Goal: Task Accomplishment & Management: Complete application form

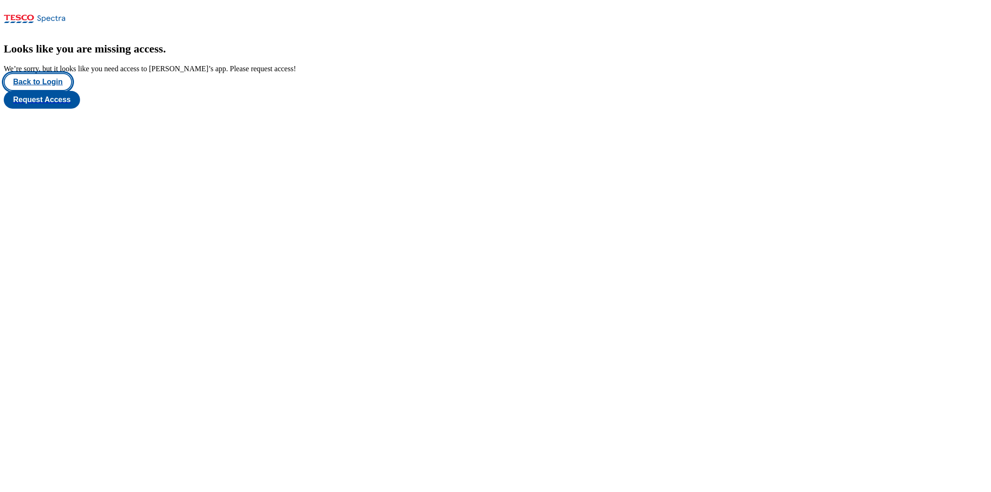
click at [72, 91] on button "Back to Login" at bounding box center [38, 82] width 68 height 18
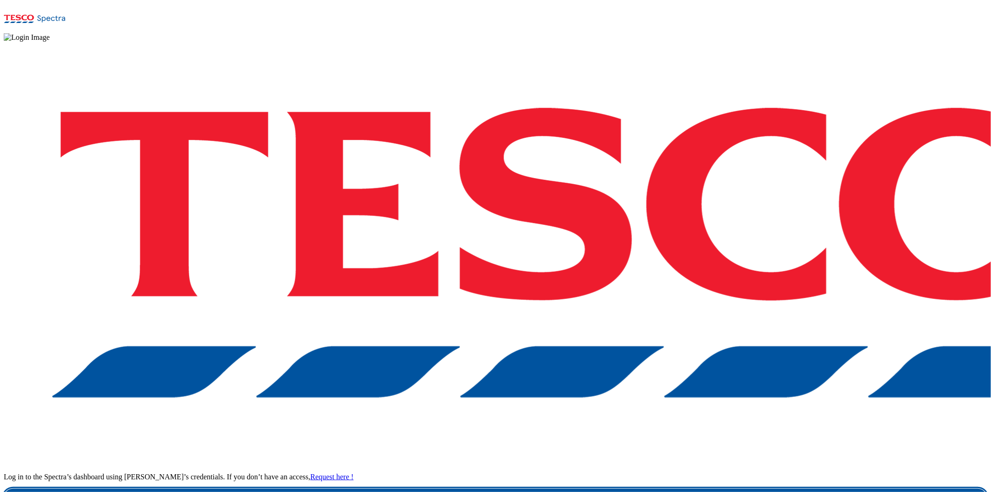
click at [740, 488] on link "Login" at bounding box center [495, 497] width 983 height 19
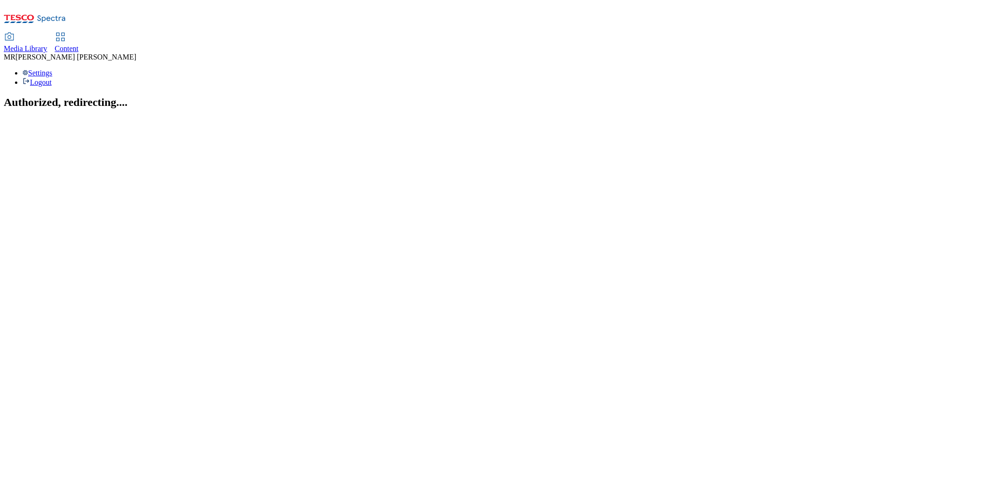
click at [79, 44] on span "Content" at bounding box center [67, 48] width 24 height 8
select select "ghs-[GEOGRAPHIC_DATA]"
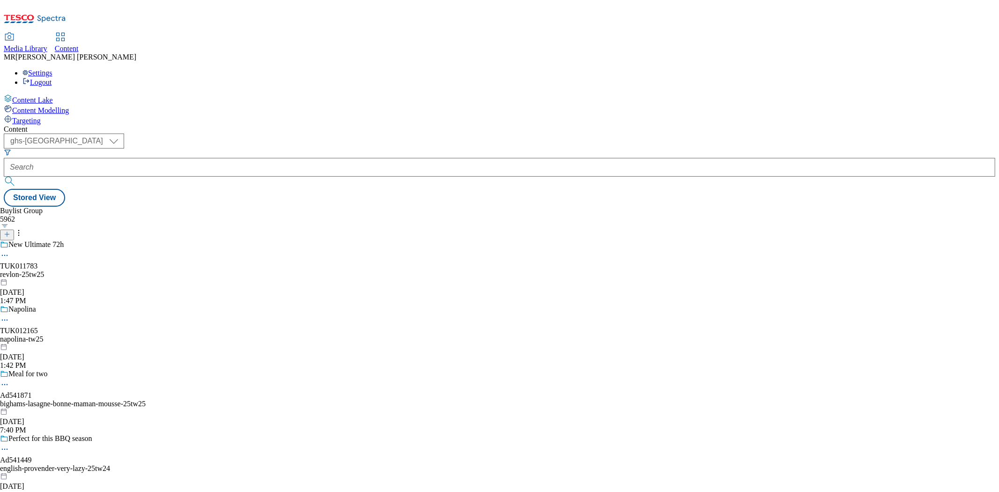
click at [9, 234] on line at bounding box center [7, 234] width 5 height 0
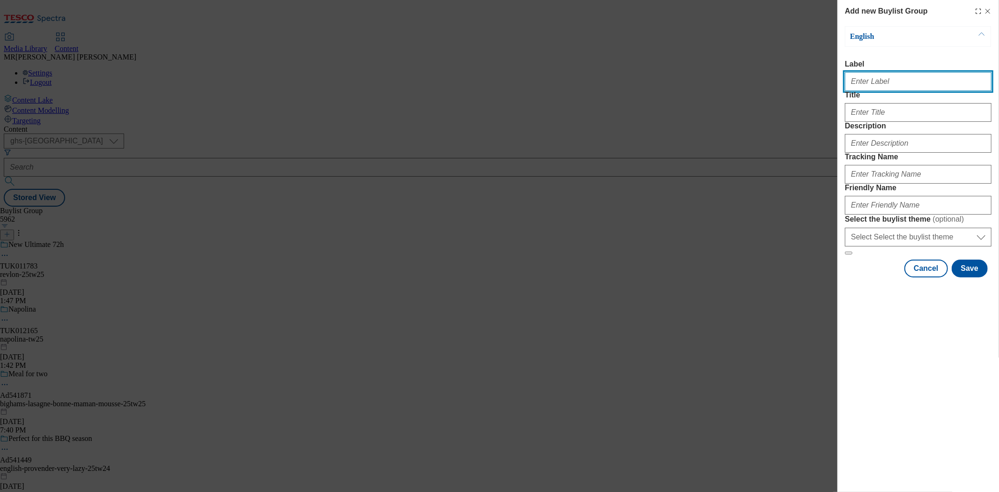
click at [885, 90] on input "Label" at bounding box center [918, 81] width 147 height 19
paste input "Ad541107"
type input "Ad541107"
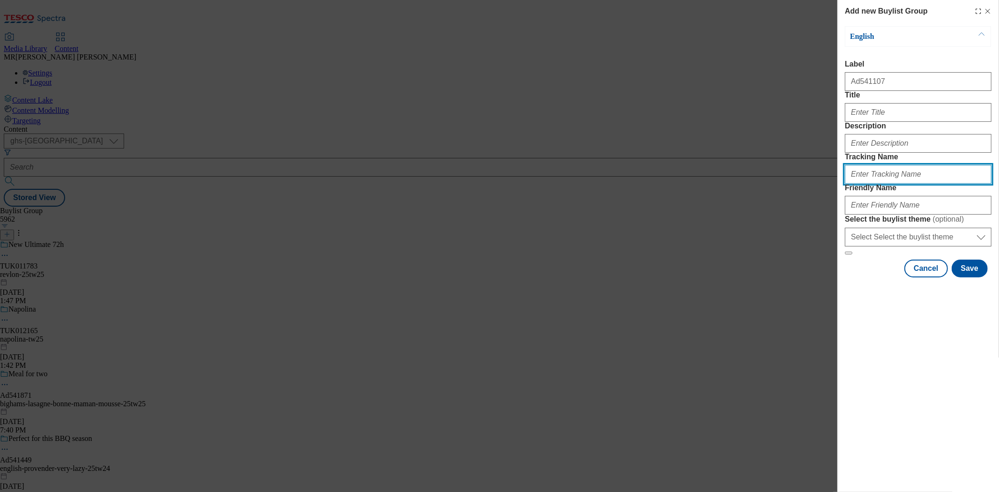
click at [880, 184] on input "Tracking Name" at bounding box center [918, 174] width 147 height 19
paste input "Ad541107"
click at [866, 184] on input "DH_Ad541107" at bounding box center [918, 174] width 147 height 19
type input "DH_AD541107"
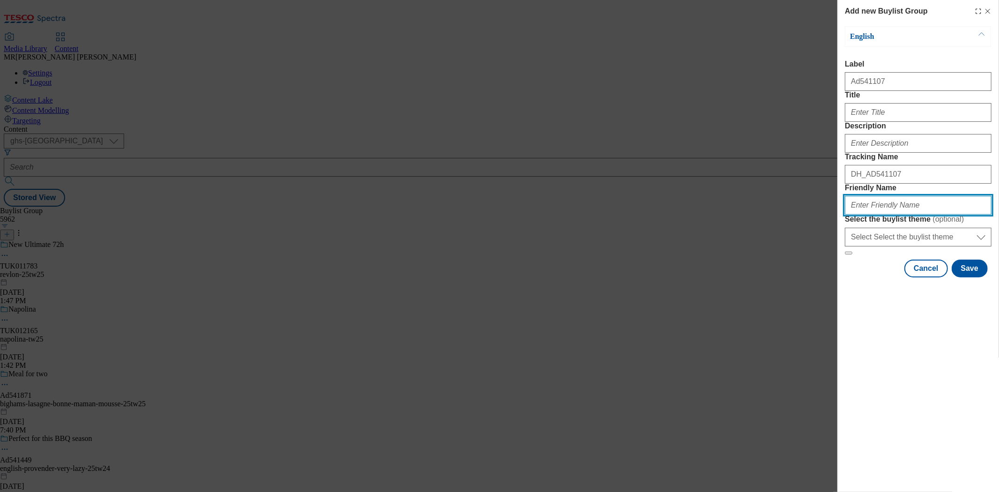
click at [888, 214] on input "Friendly Name" at bounding box center [918, 205] width 147 height 19
paste input "Danone"
drag, startPoint x: 850, startPoint y: 275, endPoint x: 837, endPoint y: 276, distance: 13.1
click at [837, 276] on div "Add new Buylist Group English Label Ad541107 Title Description Tracking Name DH…" at bounding box center [918, 139] width 162 height 279
click at [901, 214] on input "danone" at bounding box center [918, 205] width 147 height 19
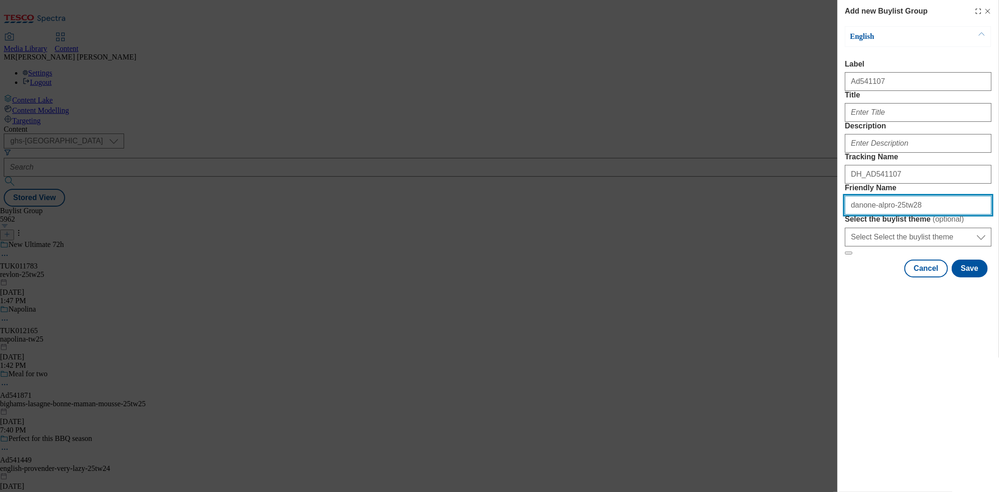
type input "danone-alpro-25tw28"
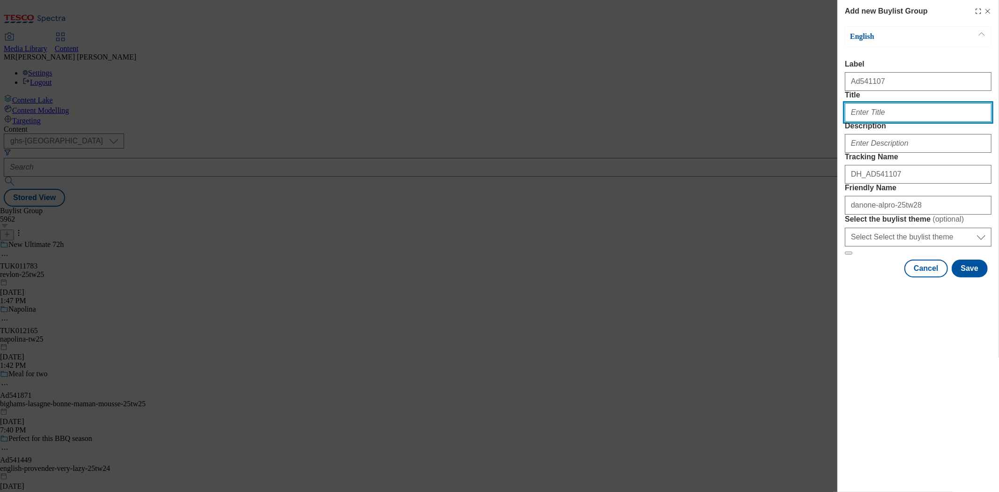
click at [877, 122] on input "Title" at bounding box center [918, 112] width 147 height 19
drag, startPoint x: 853, startPoint y: 133, endPoint x: 832, endPoint y: 133, distance: 21.5
click at [832, 133] on div "Add new Buylist Group English Label Ad541107 Title make your Description Tracki…" at bounding box center [499, 246] width 999 height 492
click at [908, 122] on input "Make your" at bounding box center [918, 112] width 147 height 19
type input "Make your breakfast Alprolicious"
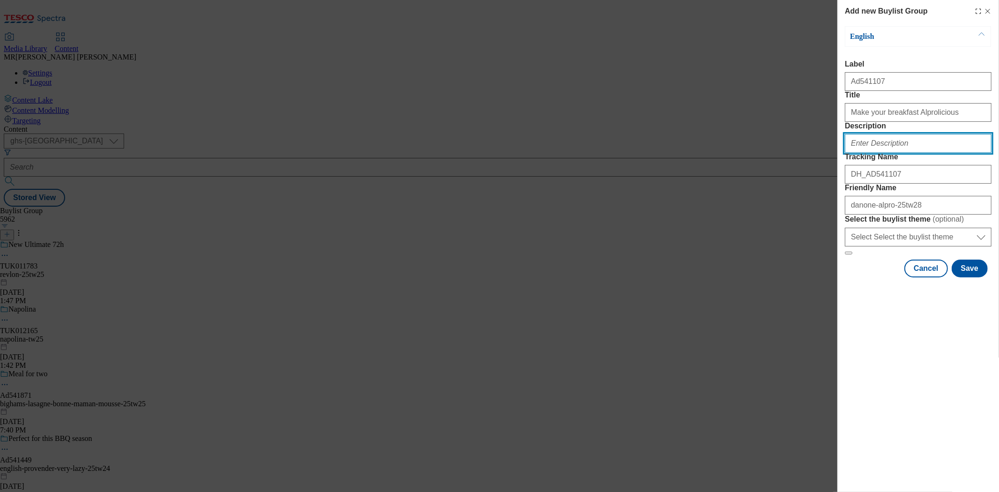
click at [918, 153] on input "Description" at bounding box center [918, 143] width 147 height 19
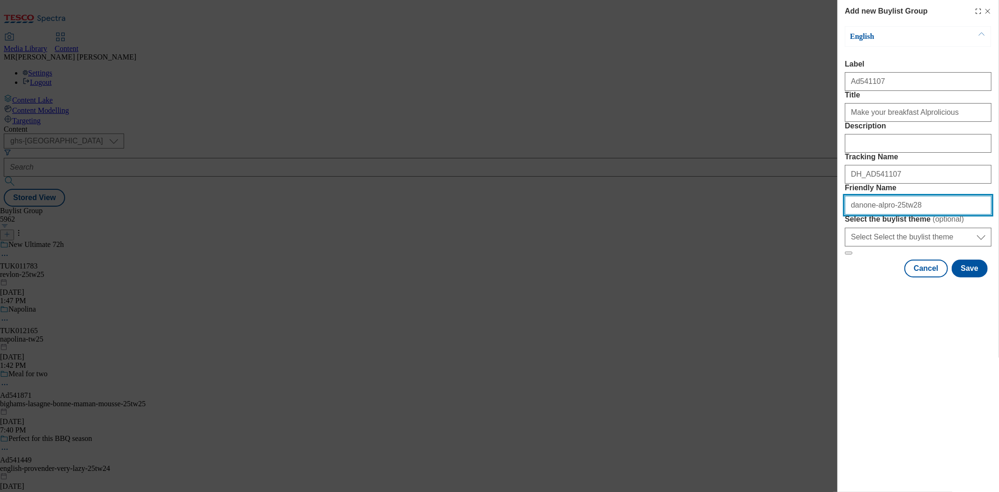
click at [933, 214] on input "danone-alpro-25tw28" at bounding box center [918, 205] width 147 height 19
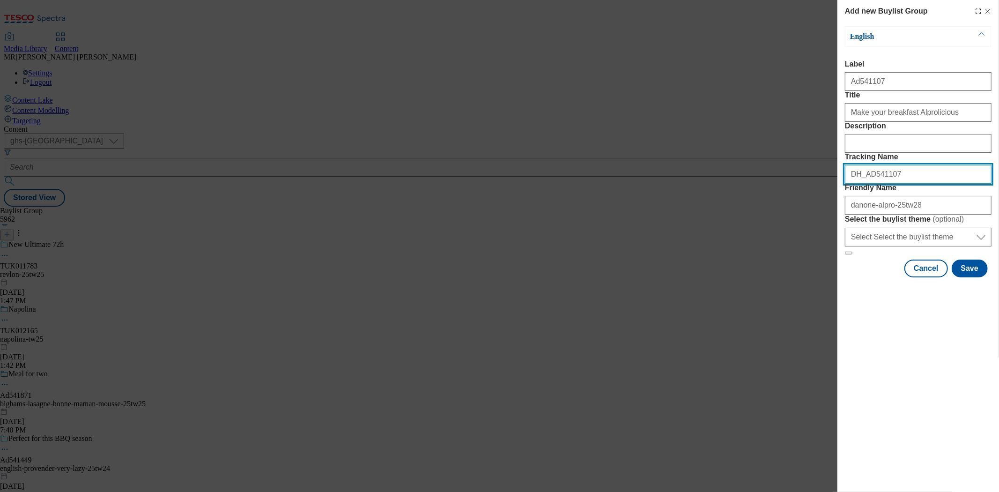
click at [902, 184] on input "DH_AD541107" at bounding box center [918, 174] width 147 height 19
click at [975, 277] on button "Save" at bounding box center [969, 268] width 36 height 18
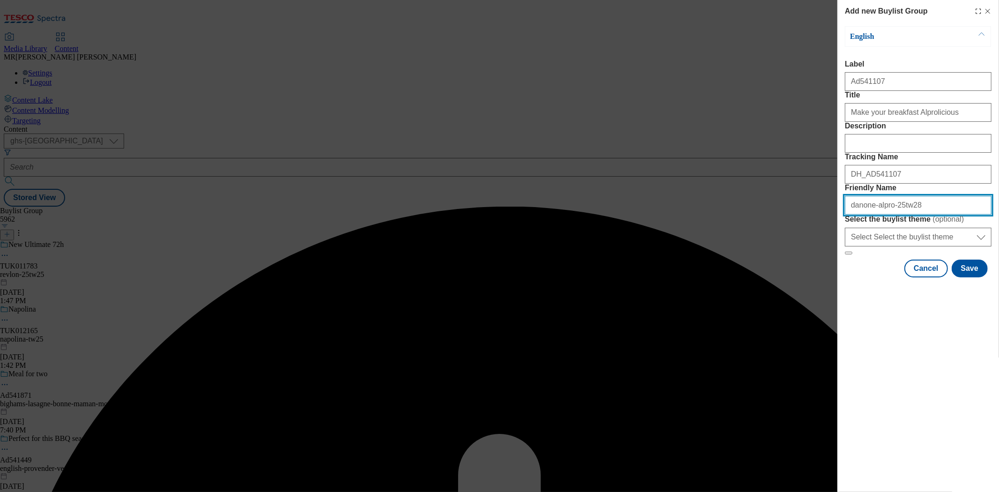
click at [888, 214] on input "danone-alpro-25tw28" at bounding box center [918, 205] width 147 height 19
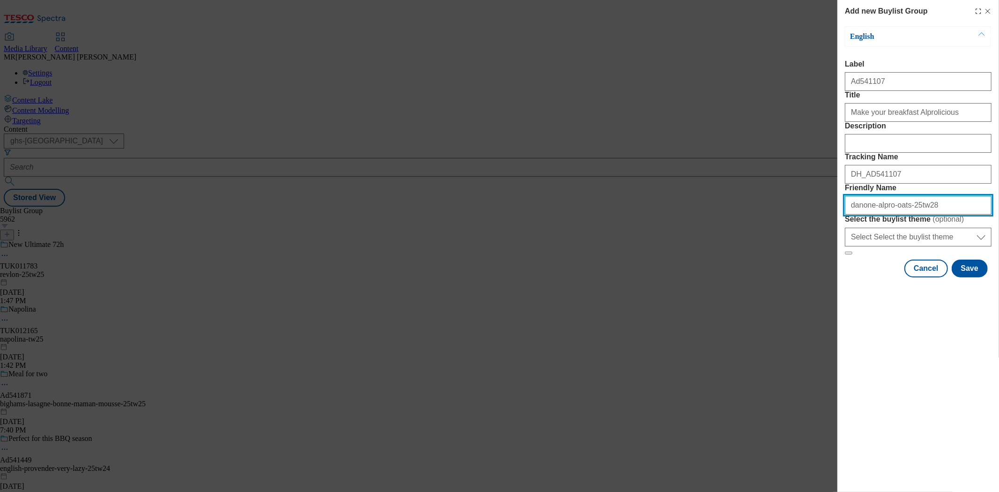
type input "danone-alpro-oats-25tw28"
click at [974, 277] on button "Save" at bounding box center [969, 268] width 36 height 18
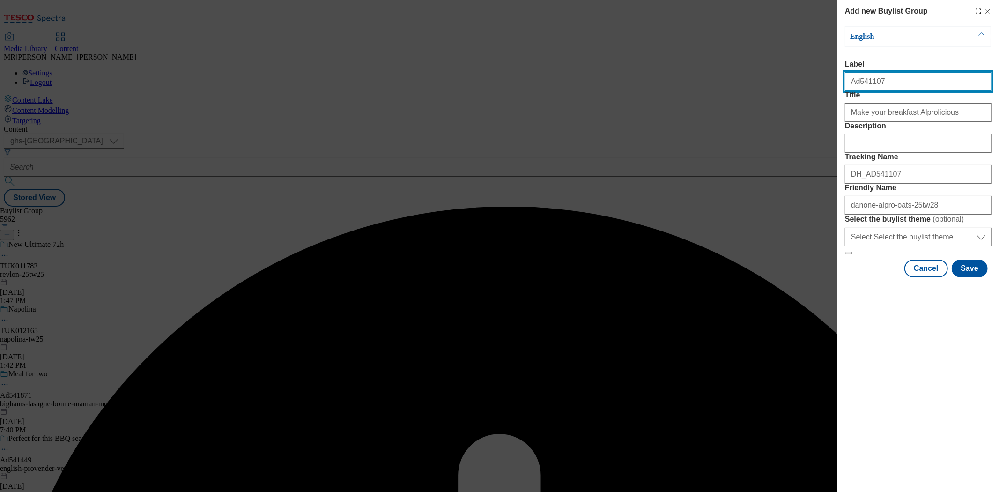
click at [899, 86] on input "Label" at bounding box center [918, 81] width 147 height 19
type input "Ad541107"
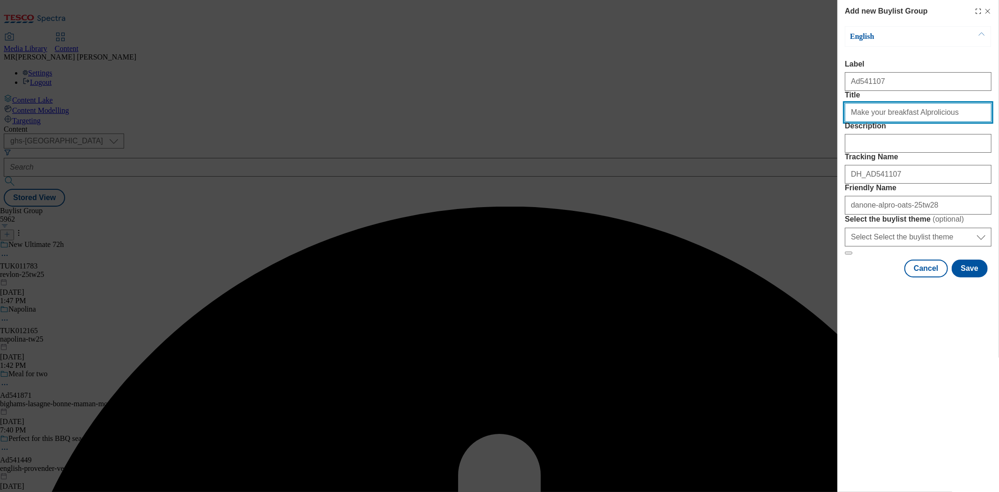
click at [956, 122] on input "Title" at bounding box center [918, 112] width 147 height 19
type input "Make your breakfast Alprolicious"
click at [979, 277] on button "Save" at bounding box center [969, 268] width 36 height 18
click at [942, 122] on input "Title" at bounding box center [918, 112] width 147 height 19
type input "Make your breakfast Alprolicious"
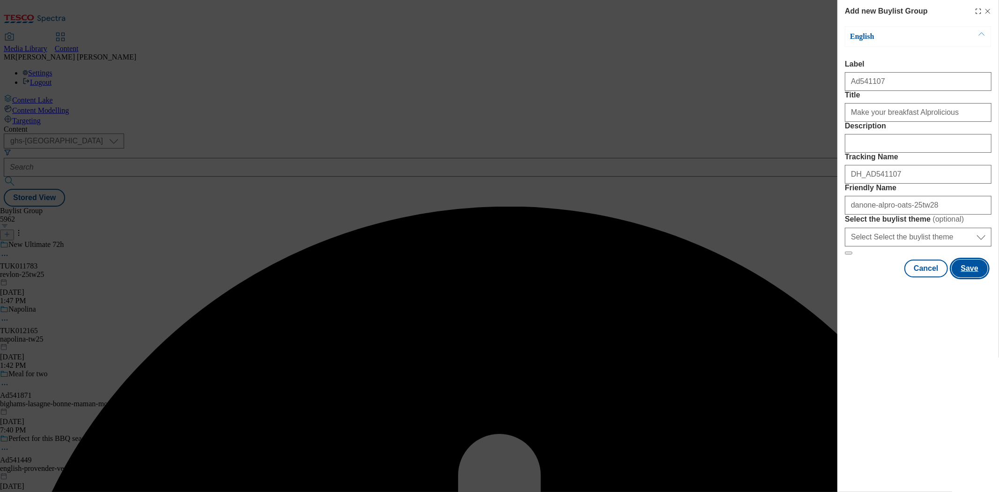
click at [981, 277] on button "Save" at bounding box center [969, 268] width 36 height 18
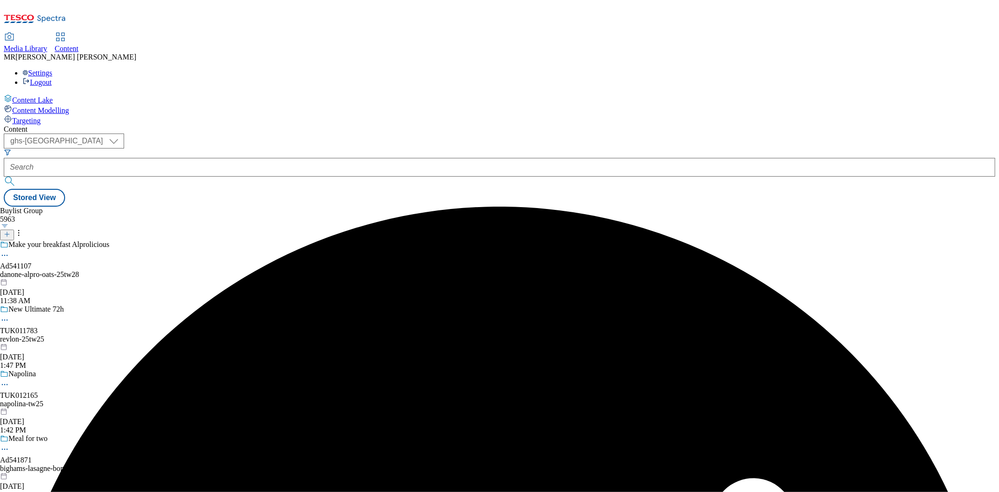
click at [146, 240] on div "Make your breakfast Alprolicious Ad541107 danone-alpro-oats-25tw28 [DATE] 11:38…" at bounding box center [73, 272] width 146 height 65
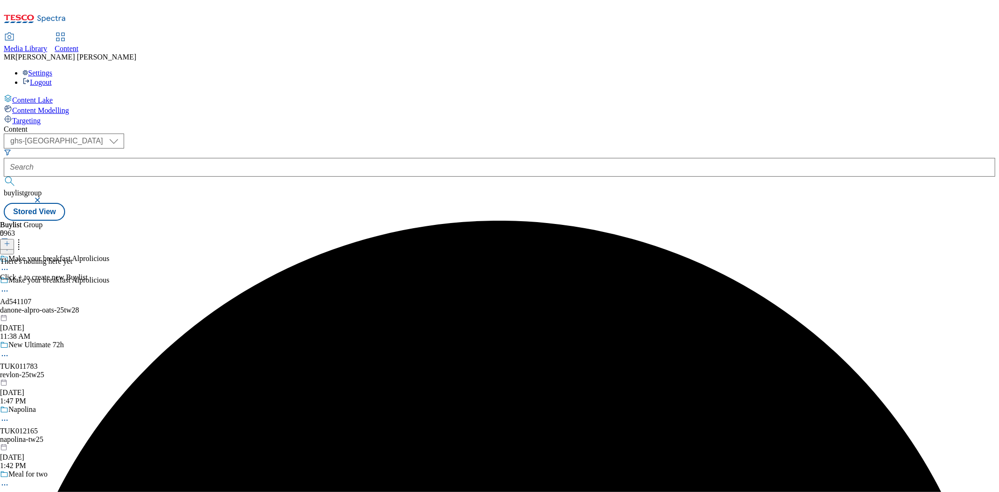
click at [10, 240] on icon at bounding box center [7, 243] width 7 height 7
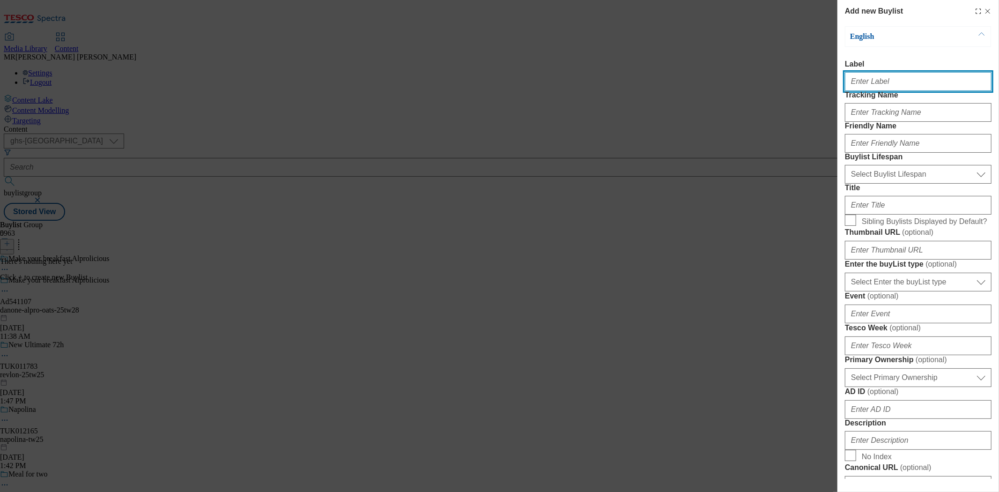
click at [882, 85] on input "Label" at bounding box center [918, 81] width 147 height 19
paste input "Ad541107"
type input "Ad541107"
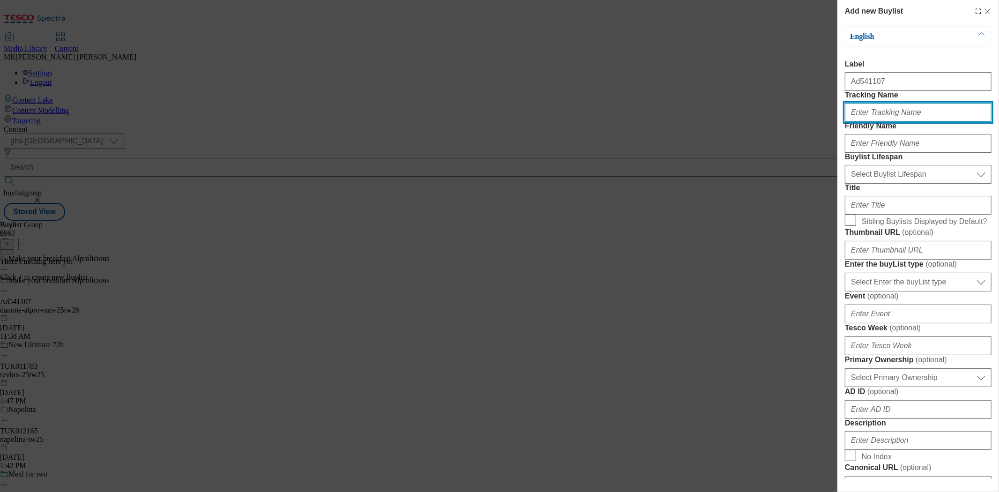
click at [883, 122] on input "Tracking Name" at bounding box center [918, 112] width 147 height 19
paste input "Ad541107"
click at [867, 122] on input "DH_Ad541107" at bounding box center [918, 112] width 147 height 19
type input "DH_AD541107"
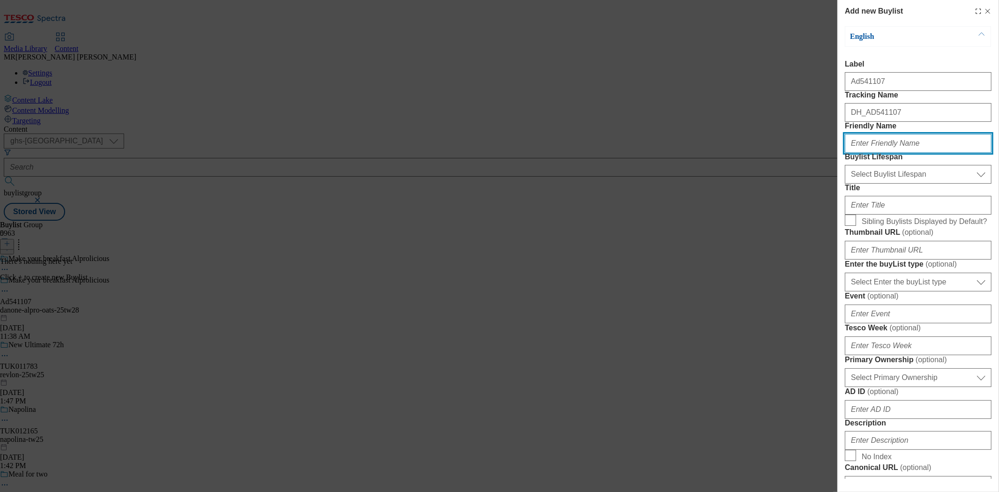
click at [902, 153] on input "Friendly Name" at bounding box center [918, 143] width 147 height 19
paste input "danone-alpro-oats-25tw28"
drag, startPoint x: 869, startPoint y: 176, endPoint x: 954, endPoint y: 176, distance: 84.3
click at [954, 153] on input "danone-alpro-oats-25tw28" at bounding box center [918, 143] width 147 height 19
drag, startPoint x: 851, startPoint y: 176, endPoint x: 841, endPoint y: 177, distance: 10.3
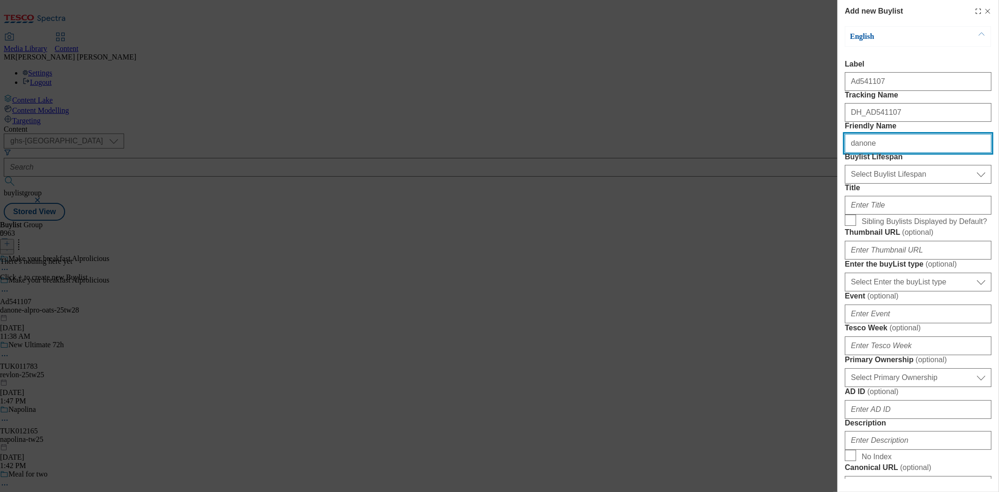
click at [841, 177] on div "Add new Buylist English Label Ad541107 Tracking Name DH_AD541107 Friendly Name …" at bounding box center [918, 239] width 162 height 478
type input "danone"
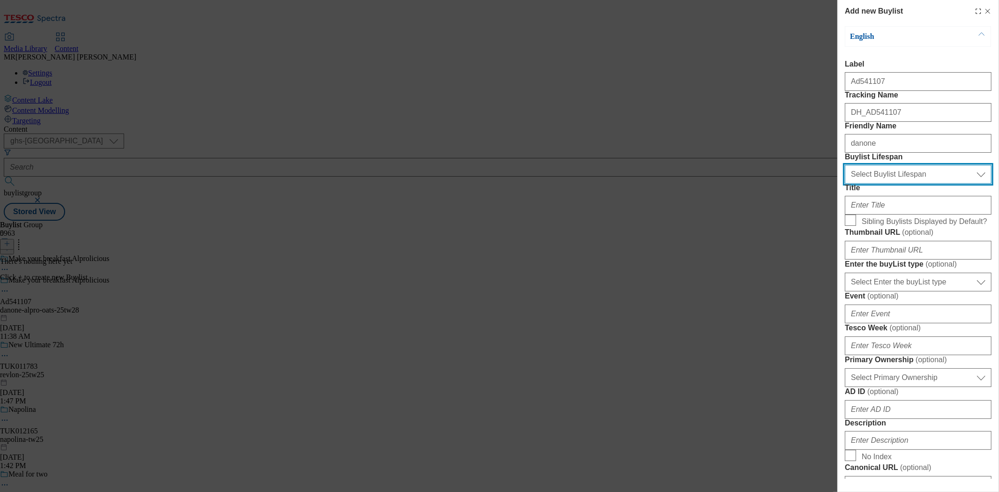
click at [881, 184] on select "Select Buylist Lifespan evergreen seasonal tactical" at bounding box center [918, 174] width 147 height 19
select select "tactical"
click at [845, 184] on select "Select Buylist Lifespan evergreen seasonal tactical" at bounding box center [918, 174] width 147 height 19
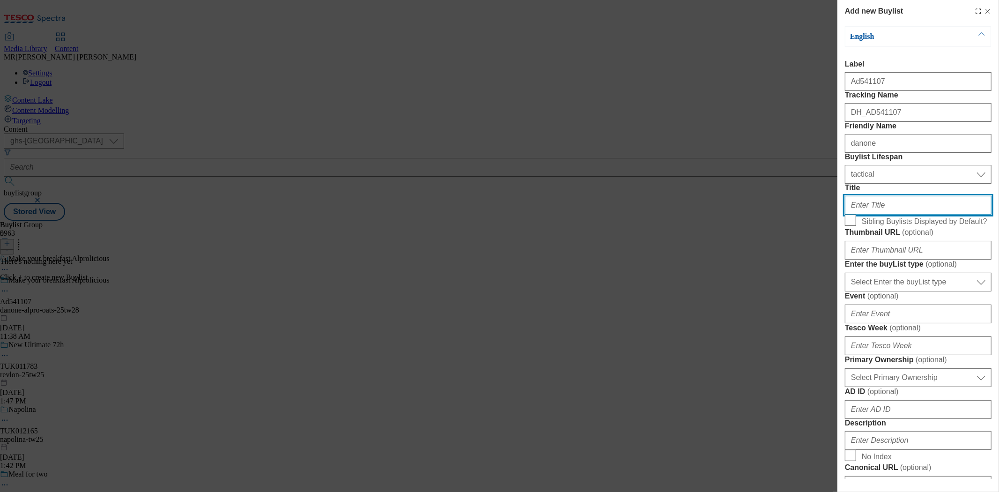
click at [882, 214] on input "Title" at bounding box center [918, 205] width 147 height 19
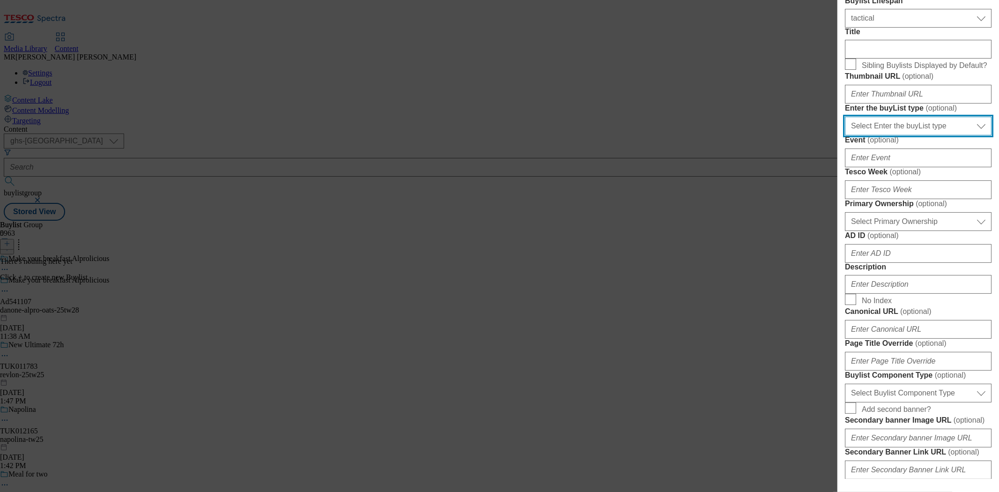
click at [877, 135] on select "Select Enter the buyList type event supplier funded long term >4 weeks supplier…" at bounding box center [918, 126] width 147 height 19
select select "supplier funded short term 1-3 weeks"
click at [845, 135] on select "Select Enter the buyList type event supplier funded long term >4 weeks supplier…" at bounding box center [918, 126] width 147 height 19
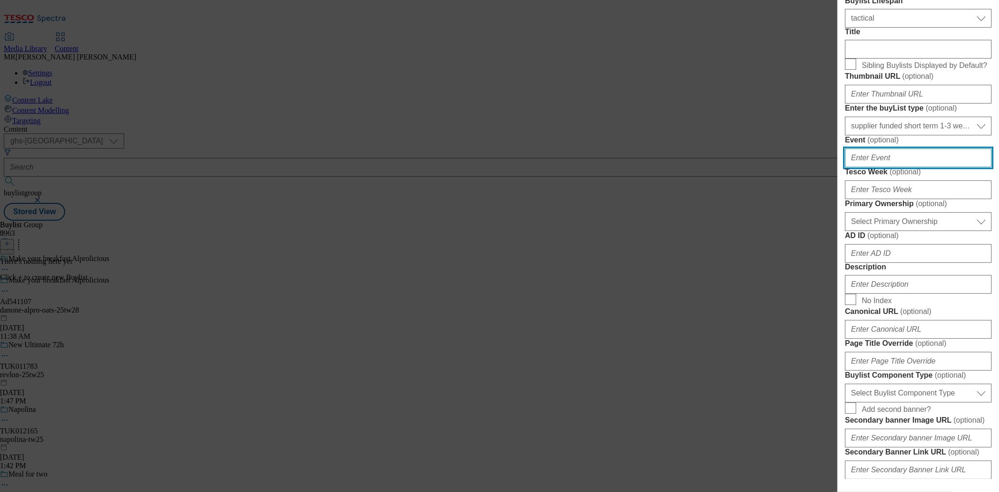
click at [877, 167] on input "Event ( optional )" at bounding box center [918, 157] width 147 height 19
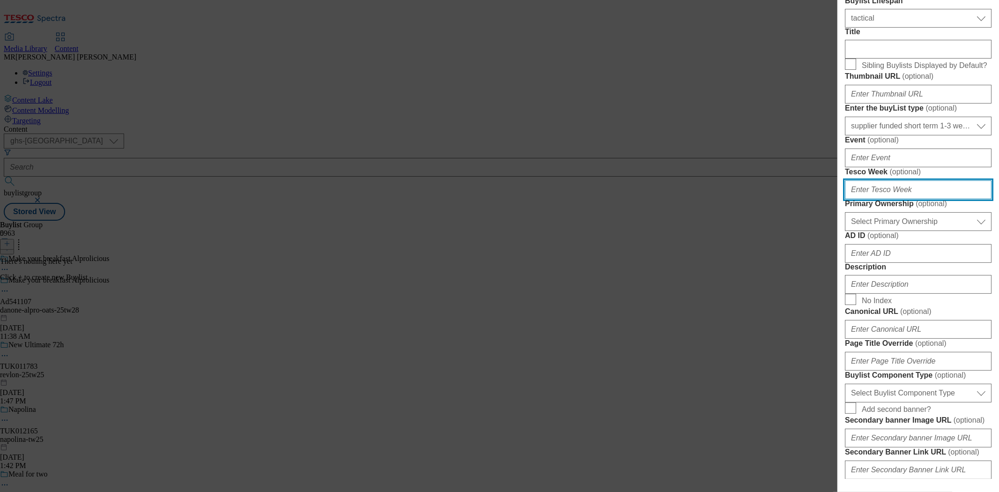
click at [881, 199] on input "Tesco Week ( optional )" at bounding box center [918, 189] width 147 height 19
type input "28"
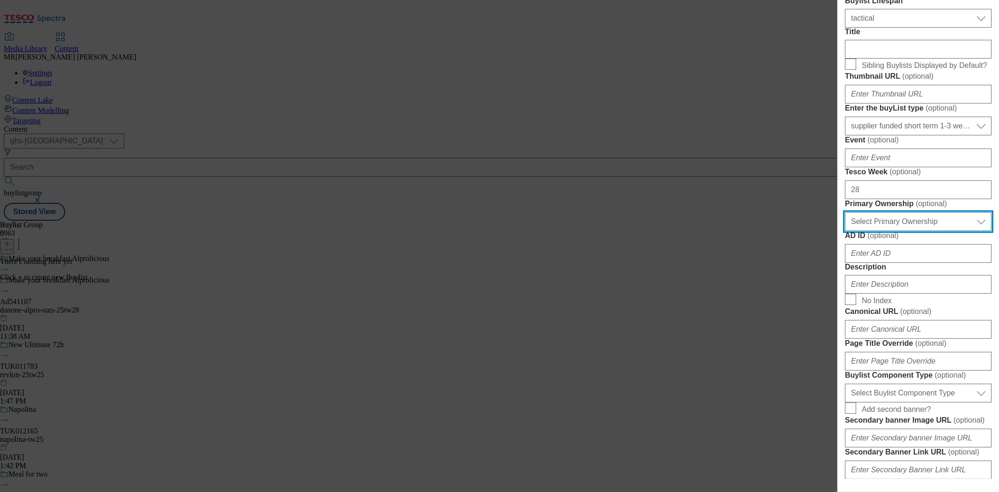
click at [882, 231] on select "Select Primary Ownership [PERSON_NAME]" at bounding box center [918, 221] width 147 height 19
select select "dunnhumby"
click at [845, 231] on select "Select Primary Ownership [PERSON_NAME]" at bounding box center [918, 221] width 147 height 19
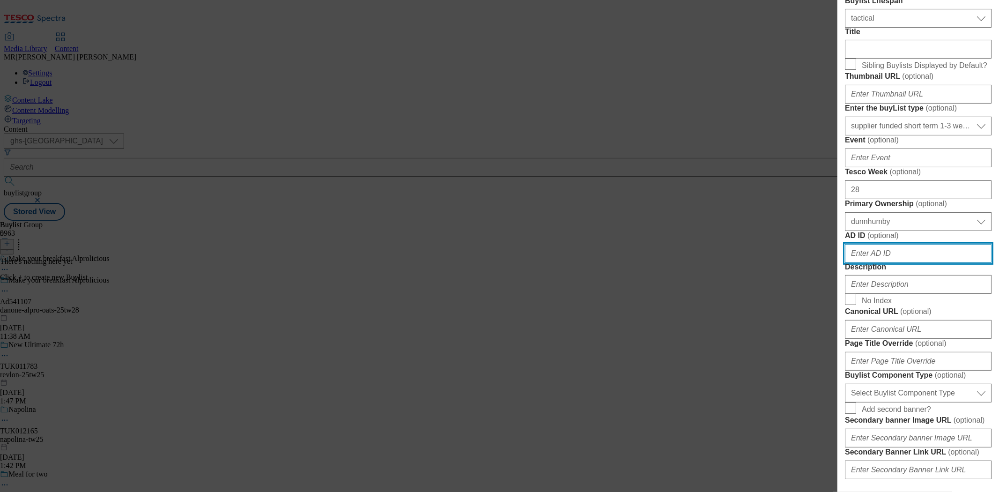
click at [880, 263] on input "AD ID ( optional )" at bounding box center [918, 253] width 147 height 19
paste input "danone-alpro-oats-25tw28"
paste input "Ad541107"
click at [839, 427] on div "Add new Buylist English Label Ad541107 Tracking Name DH_AD541107 Friendly Name …" at bounding box center [918, 239] width 162 height 478
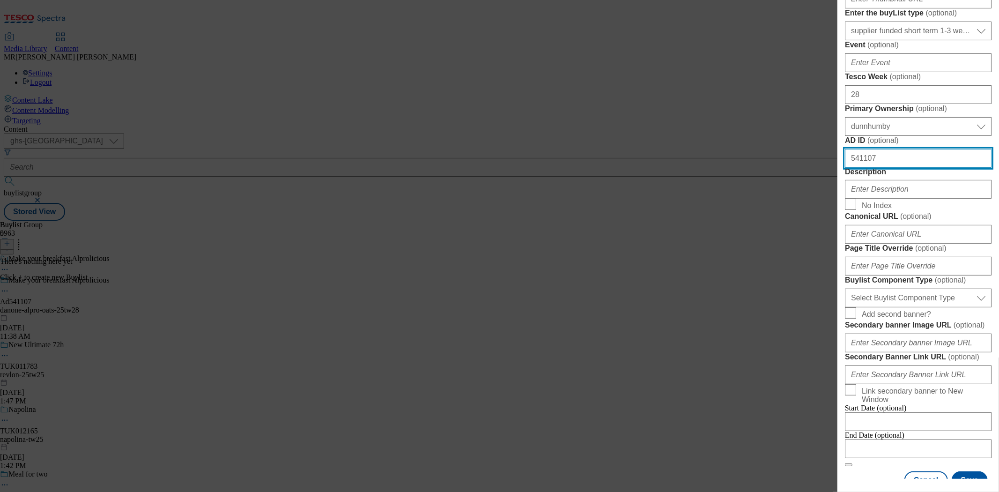
scroll to position [364, 0]
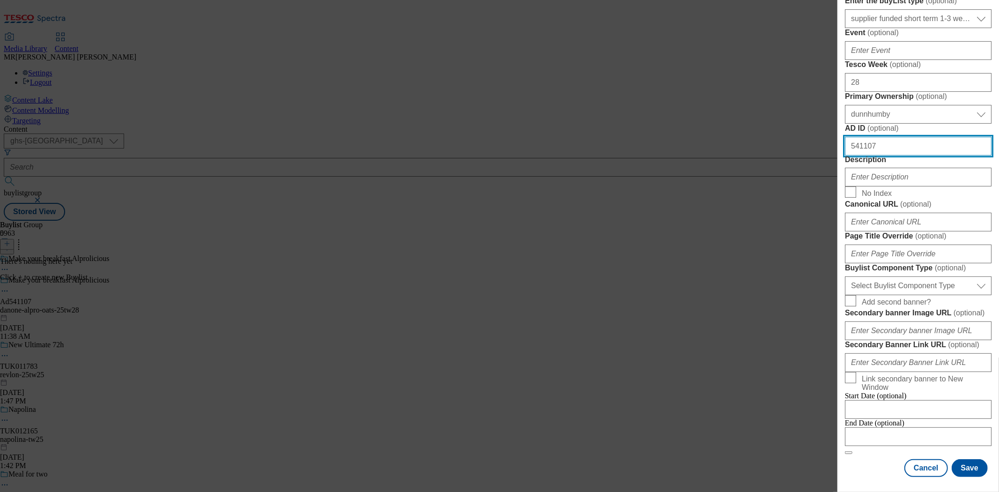
type input "541107"
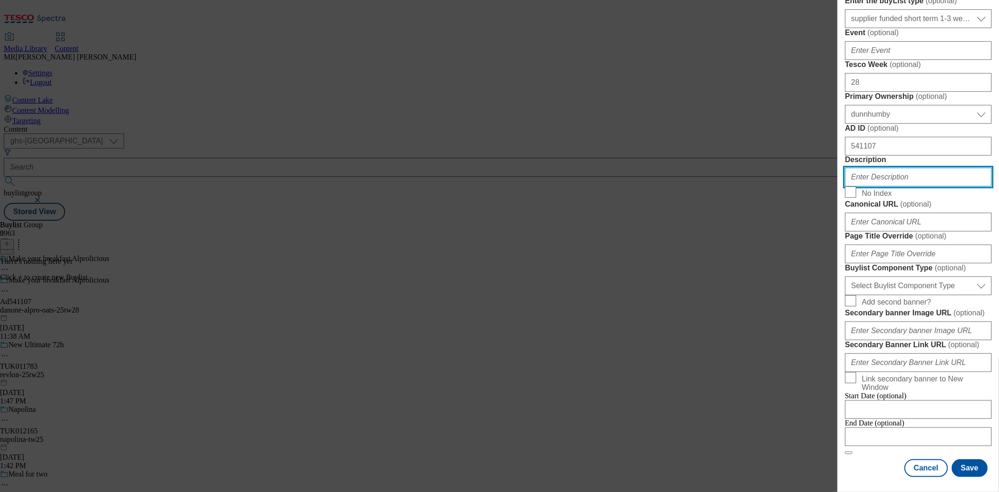
click at [879, 186] on input "Description" at bounding box center [918, 177] width 147 height 19
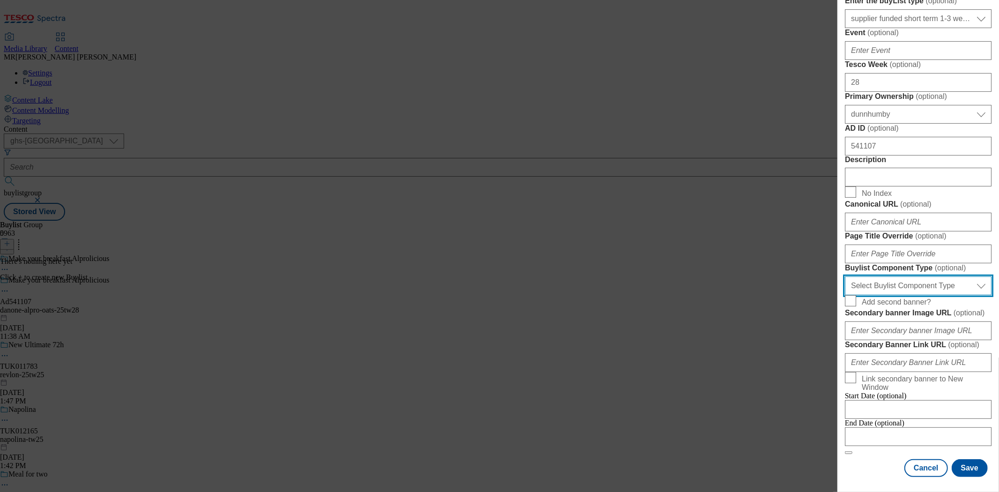
click at [886, 295] on select "Select Buylist Component Type Banner Competition Header Meal" at bounding box center [918, 285] width 147 height 19
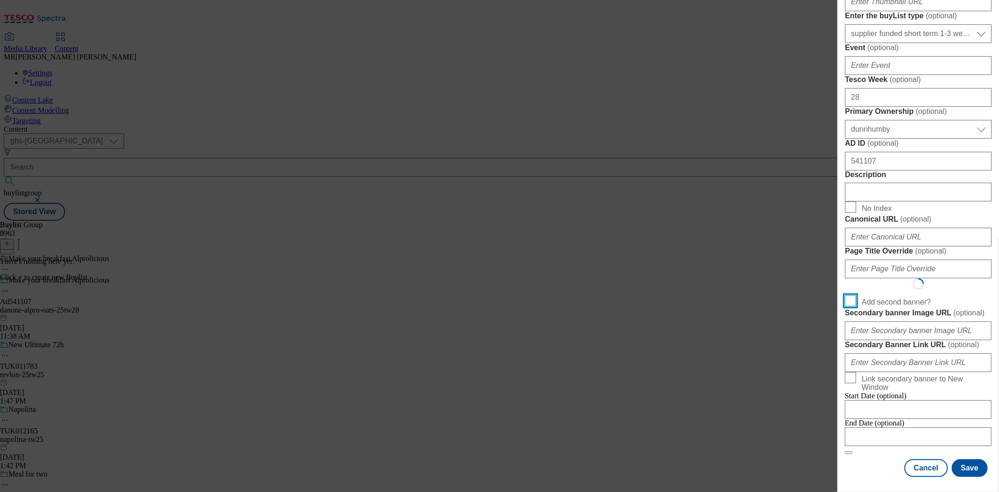
scroll to position [580, 0]
select select "Banner"
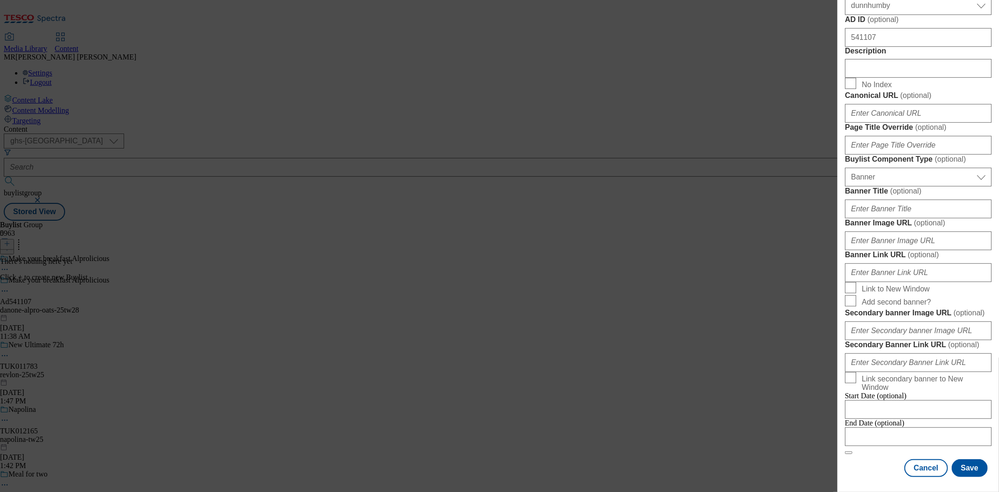
scroll to position [778, 0]
click at [906, 427] on input "Modal" at bounding box center [918, 436] width 147 height 19
select select "2025"
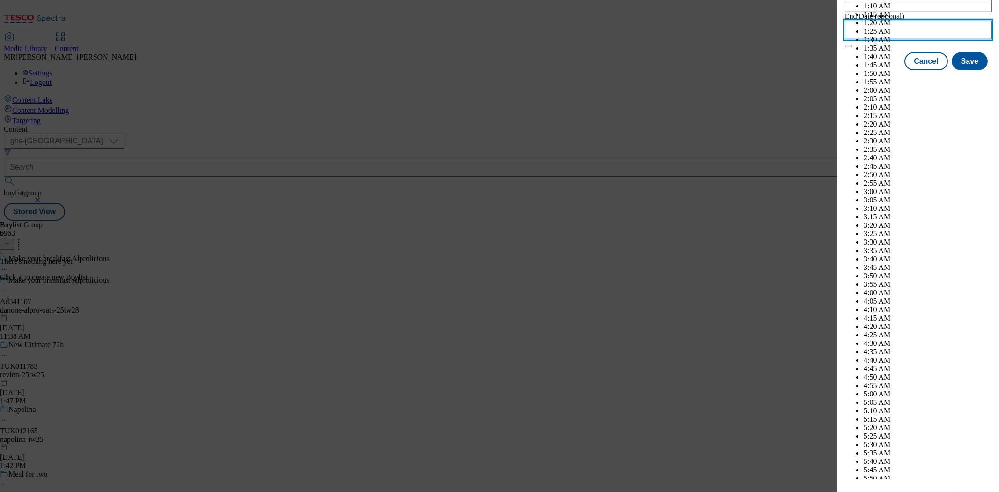
scroll to position [2404, 0]
select select "November"
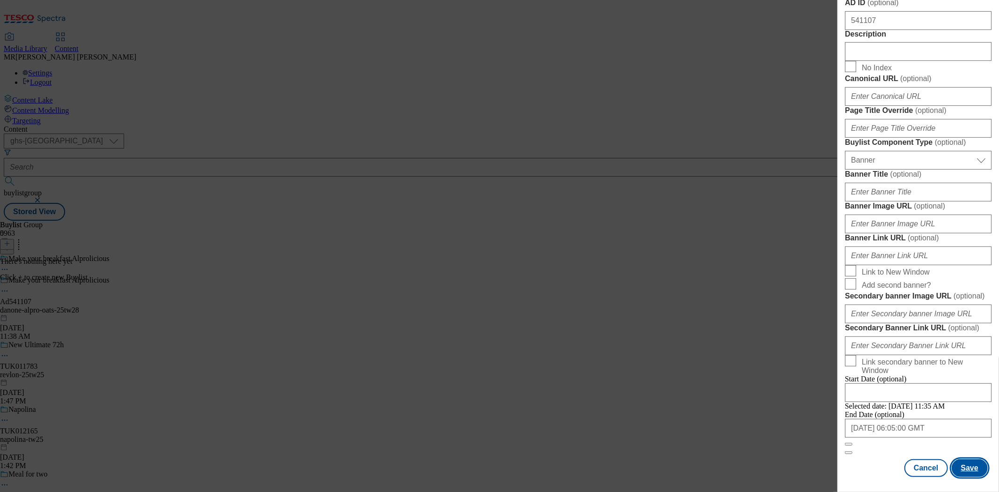
click at [956, 459] on button "Save" at bounding box center [969, 468] width 36 height 18
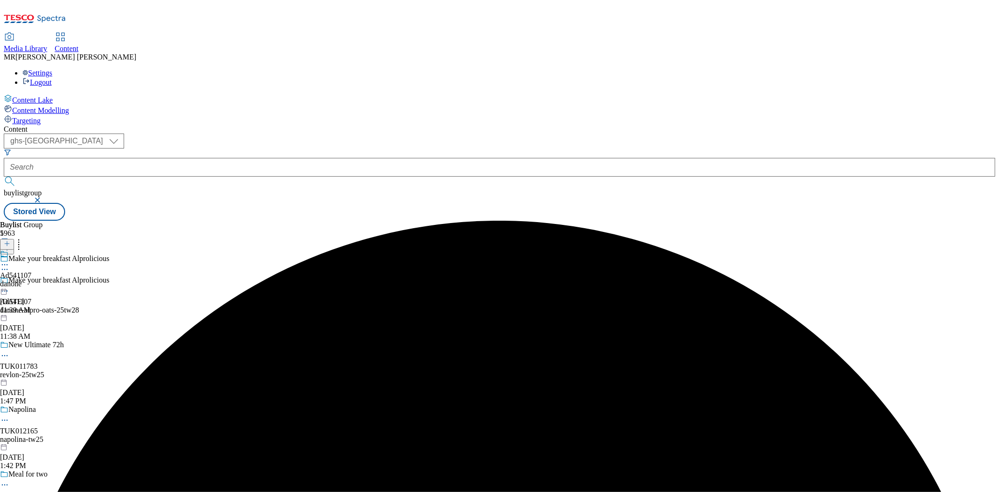
click at [31, 279] on div "danone" at bounding box center [15, 283] width 31 height 8
click at [10, 240] on icon at bounding box center [7, 243] width 7 height 7
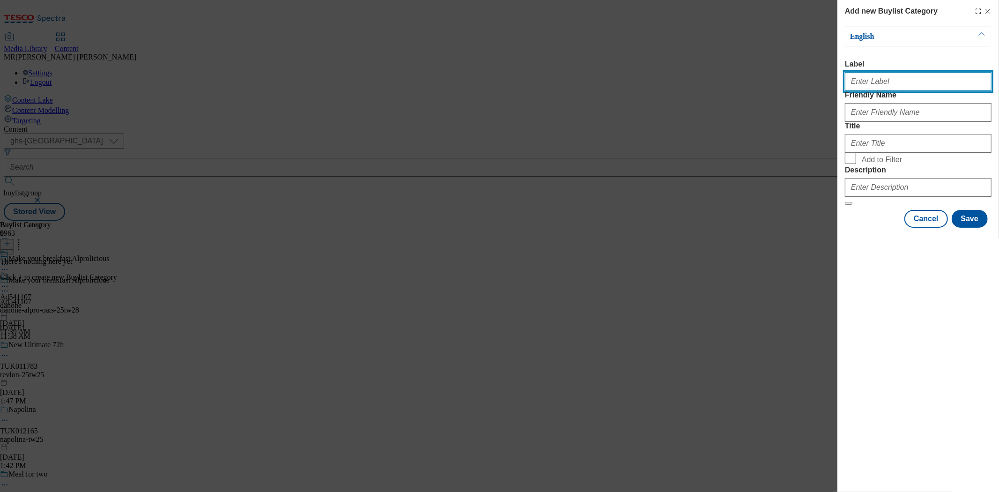
click at [880, 85] on input "Label" at bounding box center [918, 81] width 147 height 19
paste input "Ad541107"
type input "Ad541107"
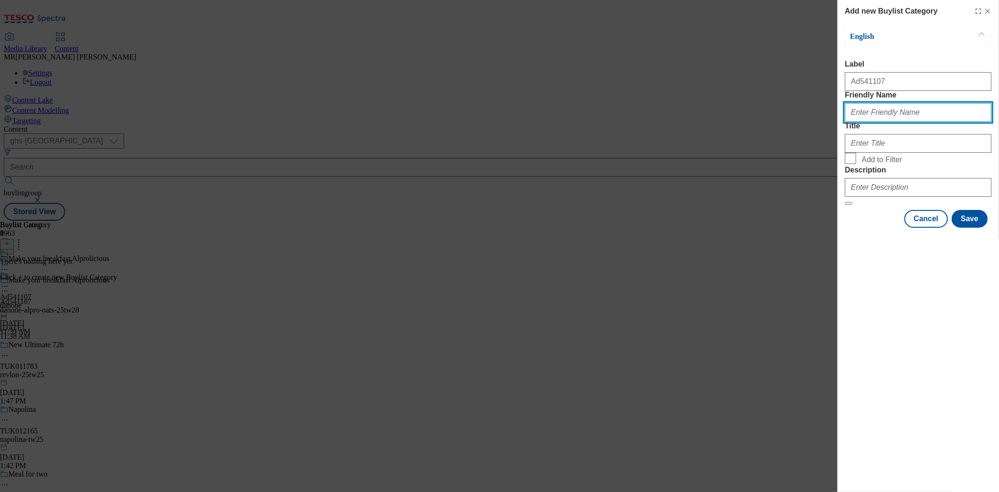
click at [889, 122] on input "Friendly Name" at bounding box center [918, 112] width 147 height 19
paste input "danone-alpro-oats-25tw28"
drag, startPoint x: 900, startPoint y: 134, endPoint x: 930, endPoint y: 133, distance: 30.4
click at [930, 122] on input "danone-alpro-oats-25tw28" at bounding box center [918, 112] width 147 height 19
type input "danone-alpro-oats"
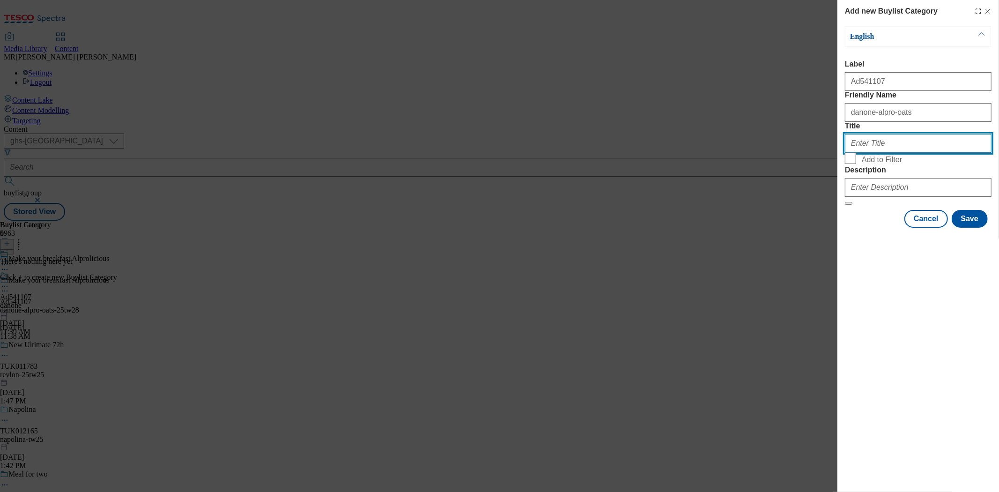
click at [891, 153] on input "Title" at bounding box center [918, 143] width 147 height 19
paste input "Danone"
type input "Danone"
click at [909, 197] on div "Modal" at bounding box center [918, 185] width 147 height 22
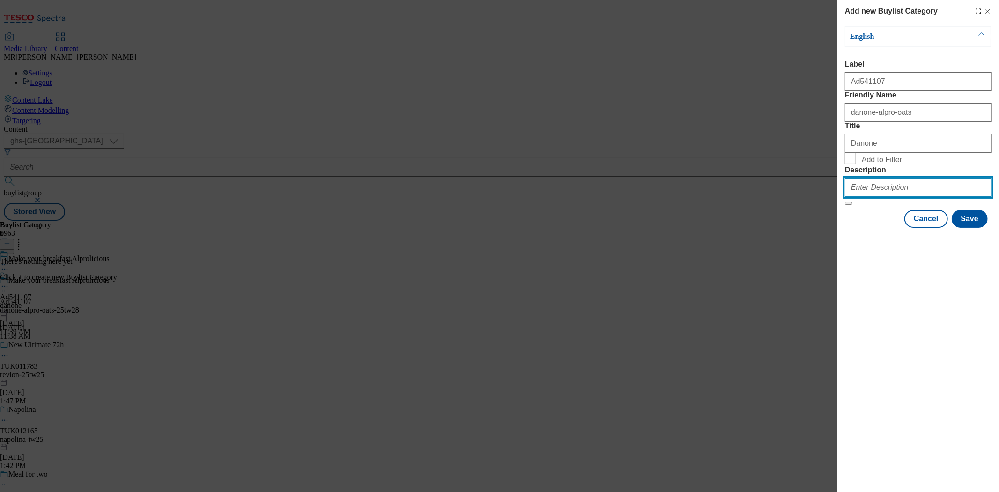
click at [910, 197] on input "Description" at bounding box center [918, 187] width 147 height 19
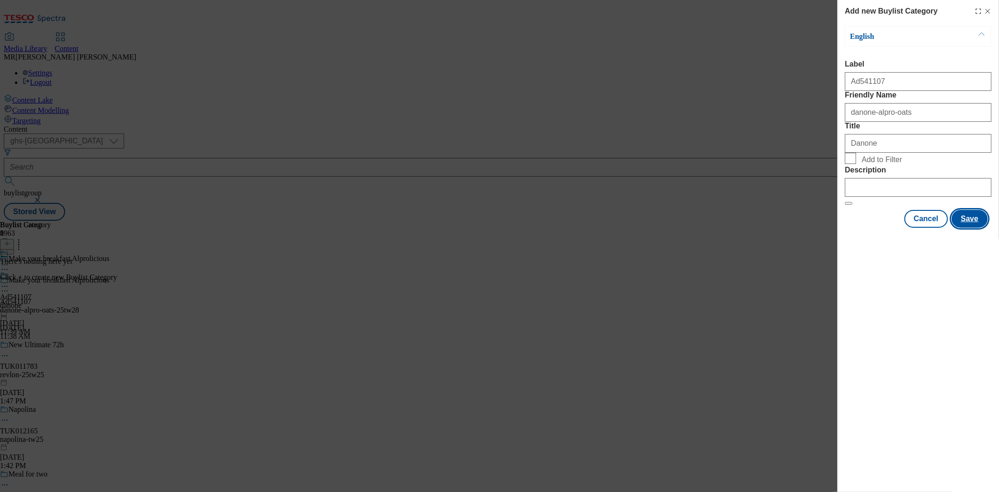
click at [967, 228] on button "Save" at bounding box center [969, 219] width 36 height 18
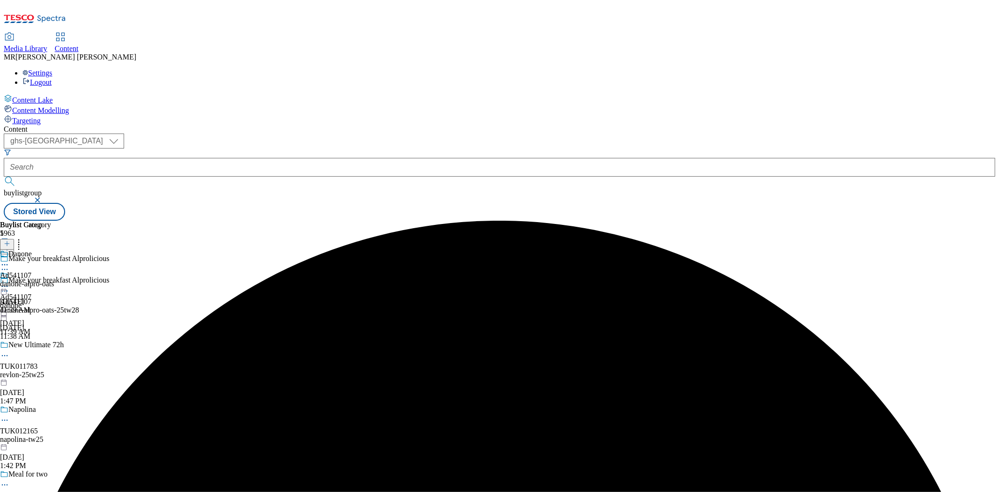
click at [54, 250] on div "Danone Ad541107 danone-alpro-oats [DATE] 11:39 AM" at bounding box center [27, 282] width 54 height 65
click at [10, 240] on icon at bounding box center [7, 243] width 7 height 7
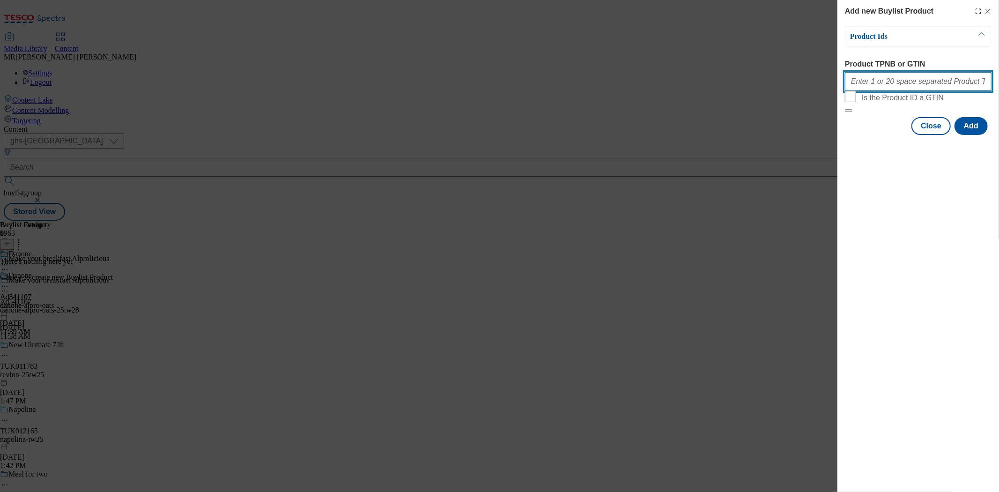
click at [881, 90] on input "Product TPNB or GTIN" at bounding box center [918, 81] width 147 height 19
paste input "75237504 87228785 73339773 77302361 52903074 70987983 70988135 83741494 86794944"
type input "75237504 87228785 73339773 77302361 52903074 70987983 70988135 83741494 86794944"
click at [967, 135] on button "Add" at bounding box center [970, 126] width 33 height 18
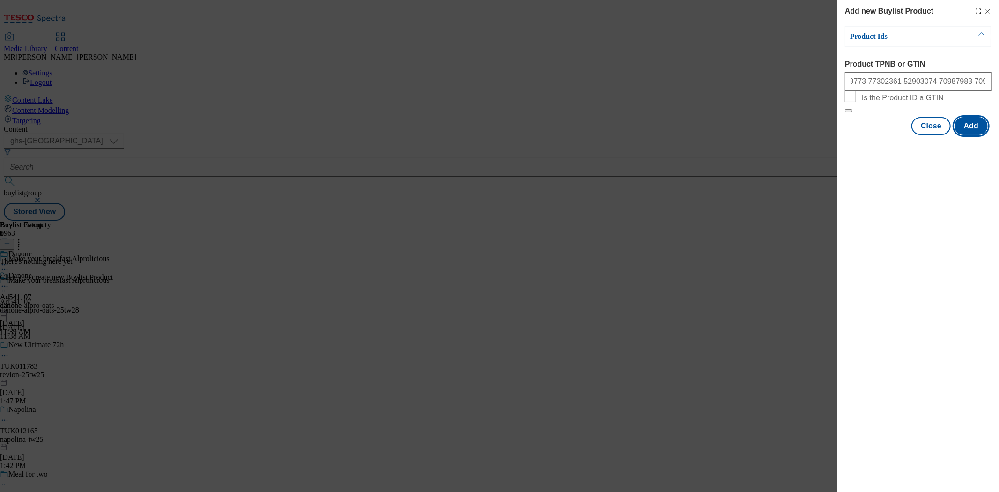
scroll to position [0, 0]
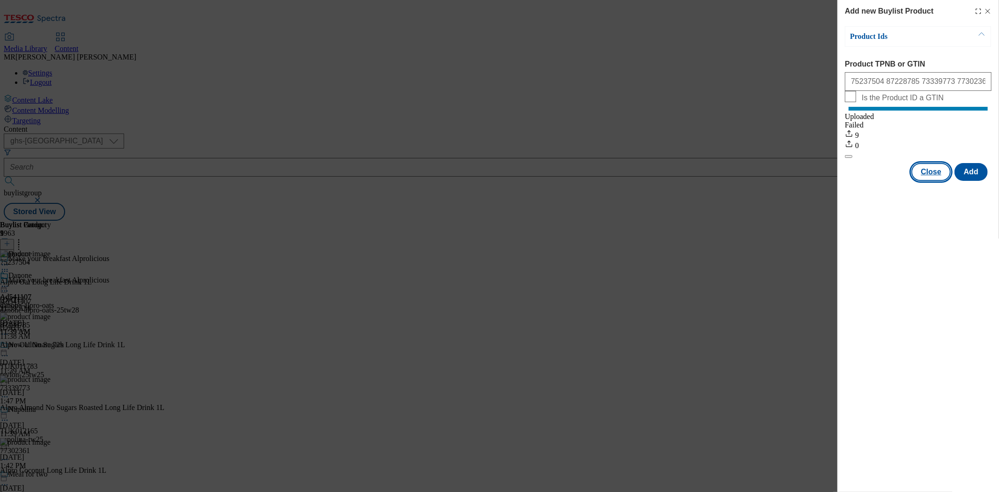
drag, startPoint x: 933, startPoint y: 179, endPoint x: 897, endPoint y: 179, distance: 36.5
click at [932, 179] on button "Close" at bounding box center [930, 172] width 39 height 18
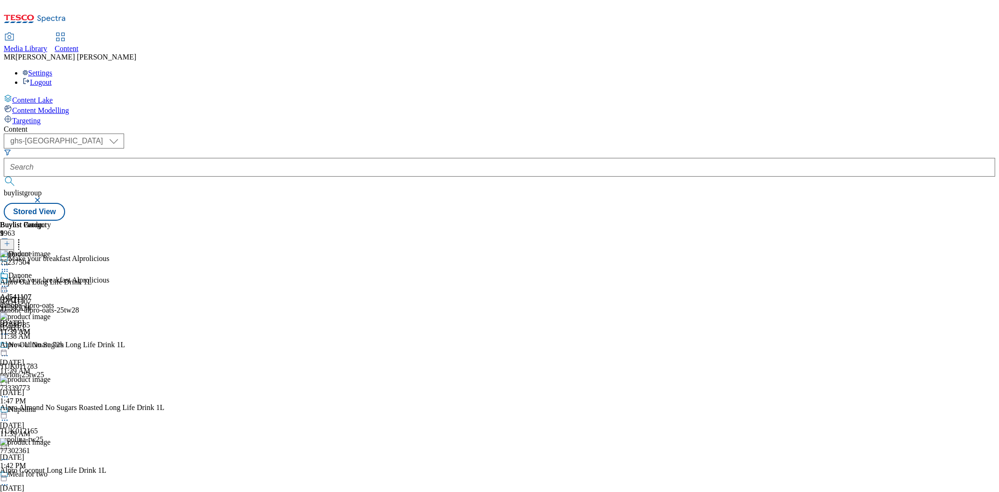
click at [9, 281] on icon at bounding box center [4, 285] width 9 height 9
click at [55, 343] on button "Preview" at bounding box center [37, 348] width 36 height 11
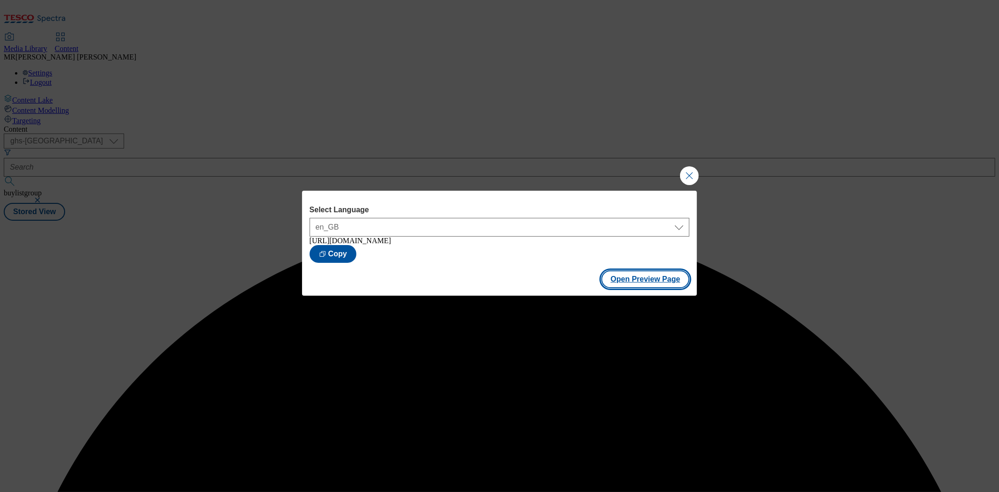
click at [643, 281] on button "Open Preview Page" at bounding box center [645, 279] width 88 height 18
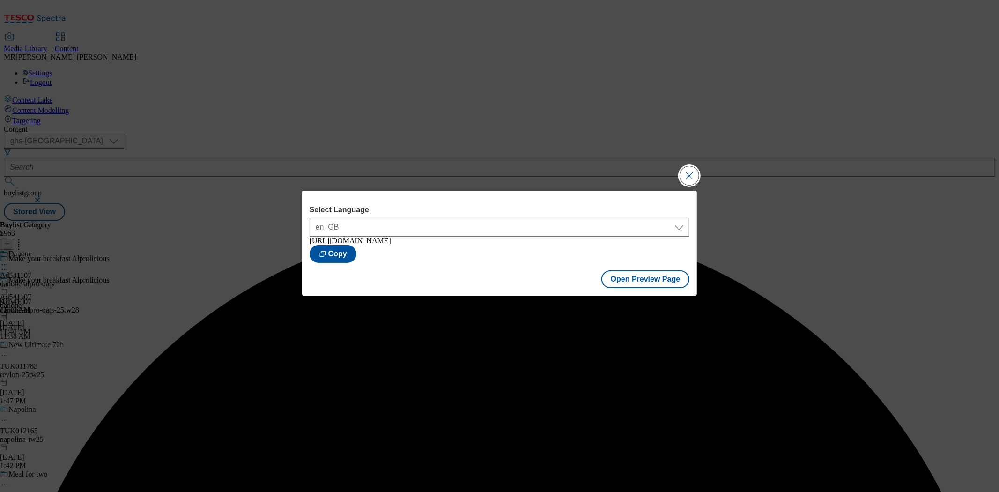
drag, startPoint x: 689, startPoint y: 172, endPoint x: 675, endPoint y: 173, distance: 14.5
click at [689, 173] on button "Close Modal" at bounding box center [689, 175] width 19 height 19
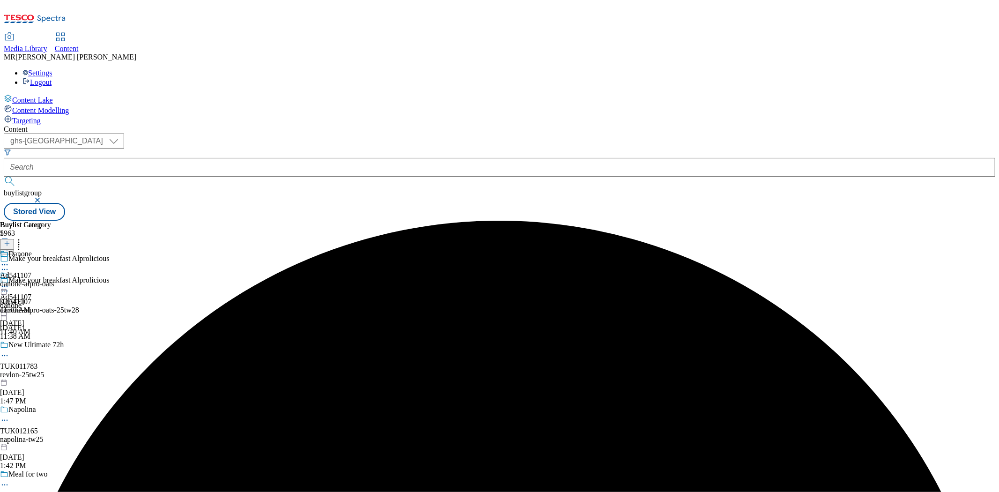
click at [146, 286] on div at bounding box center [73, 291] width 146 height 11
click at [44, 305] on button "Edit" at bounding box center [31, 310] width 25 height 11
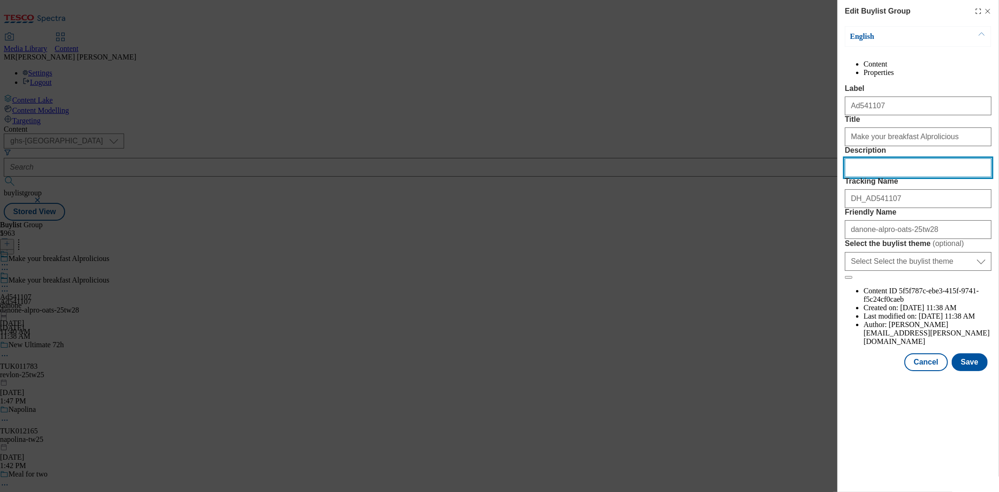
click at [876, 177] on input "Description" at bounding box center [918, 167] width 147 height 19
paste input "Alpro Oat Original Long Life Dairy Free Drink 1L"
type input "Alpro Oat Original Long Life Dairy Free Drink 1L"
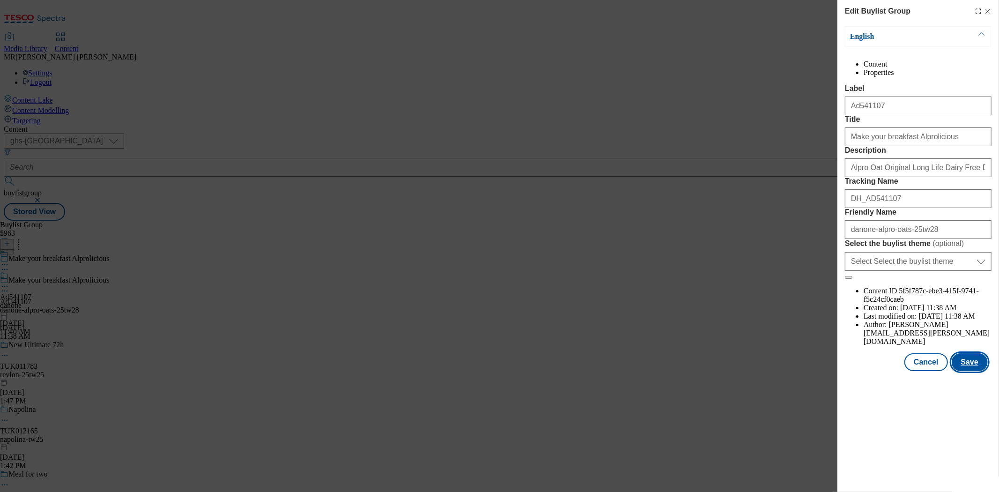
click at [971, 371] on button "Save" at bounding box center [969, 362] width 36 height 18
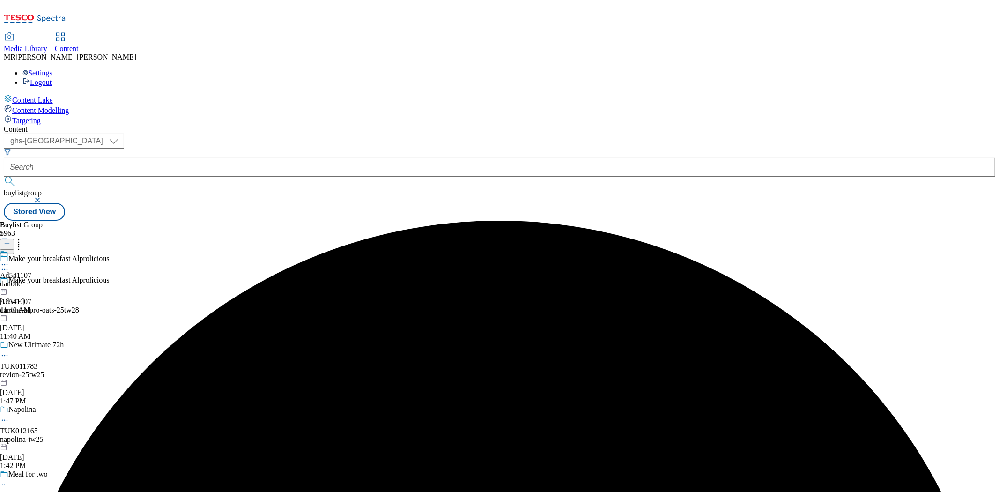
click at [9, 260] on icon at bounding box center [4, 264] width 9 height 9
click at [44, 279] on button "Edit" at bounding box center [31, 284] width 25 height 11
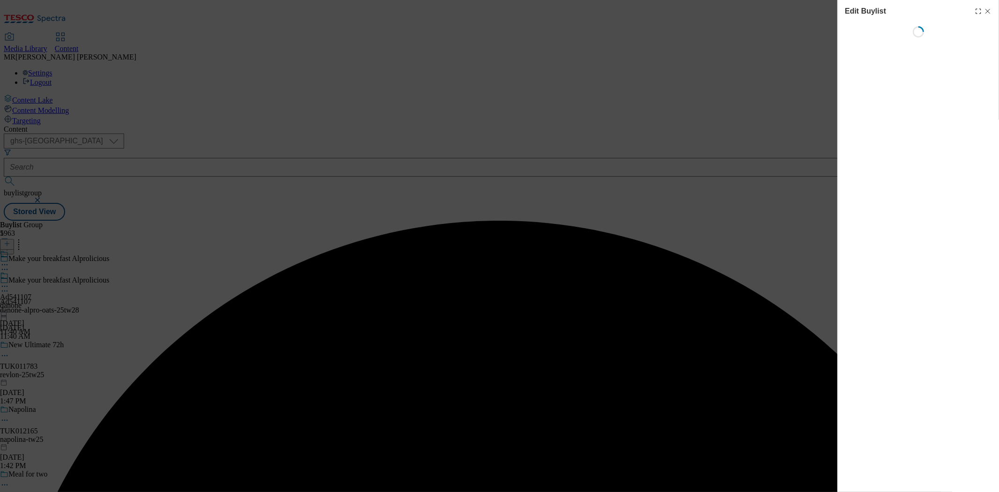
select select "tactical"
select select "supplier funded short term 1-3 weeks"
select select "dunnhumby"
select select "Banner"
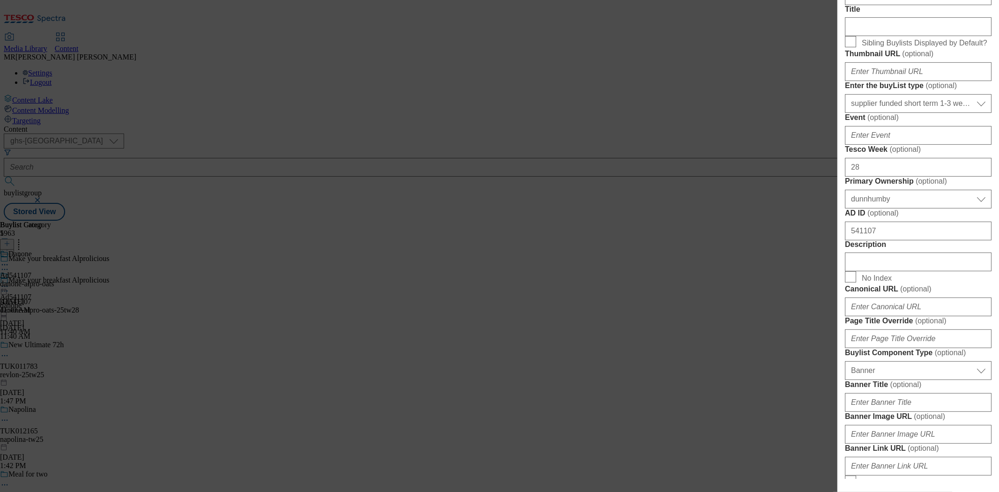
scroll to position [416, 0]
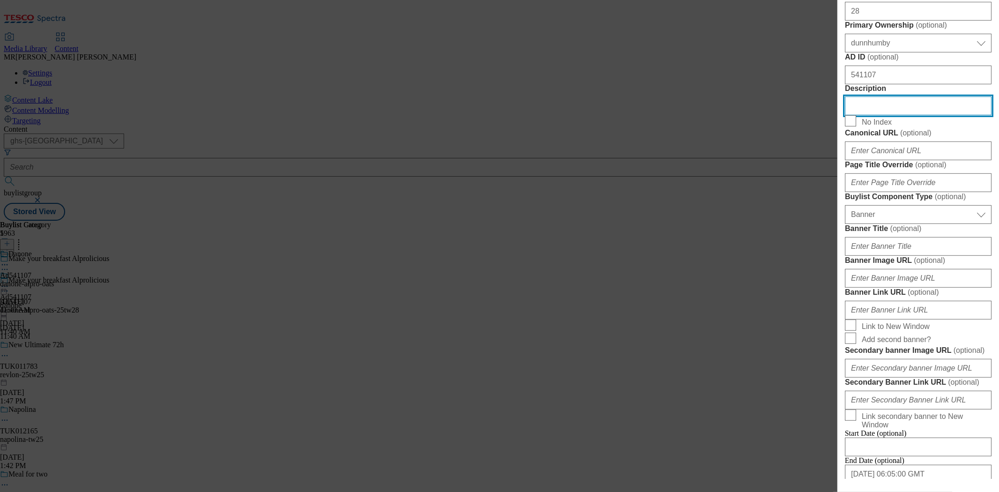
click at [874, 115] on input "Description" at bounding box center [918, 105] width 147 height 19
paste input "Alpro Oat Original Long Life Dairy Free Drink 1L"
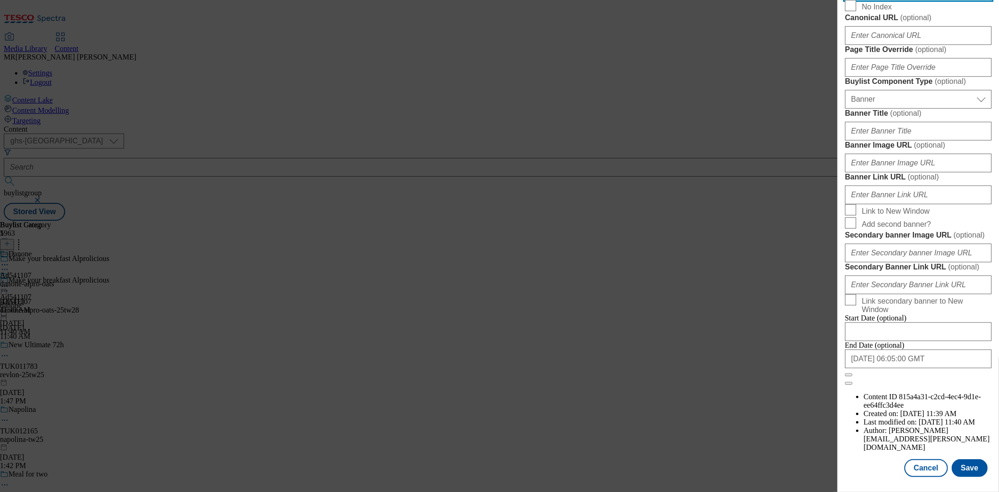
scroll to position [876, 0]
type input "Alpro Oat Original Long Life Dairy Free Drink 1L"
click at [959, 459] on button "Save" at bounding box center [969, 468] width 36 height 18
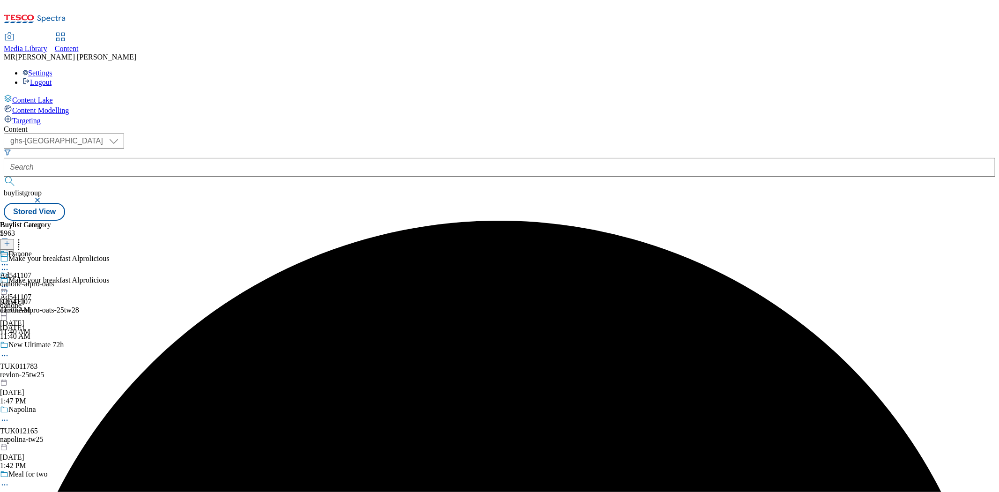
click at [9, 260] on icon at bounding box center [4, 264] width 9 height 9
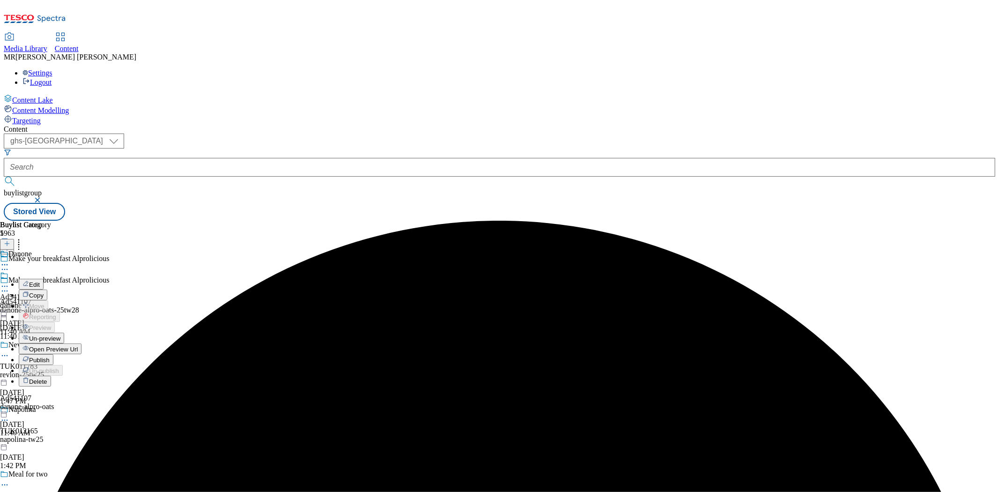
click at [44, 279] on button "Edit" at bounding box center [31, 284] width 25 height 11
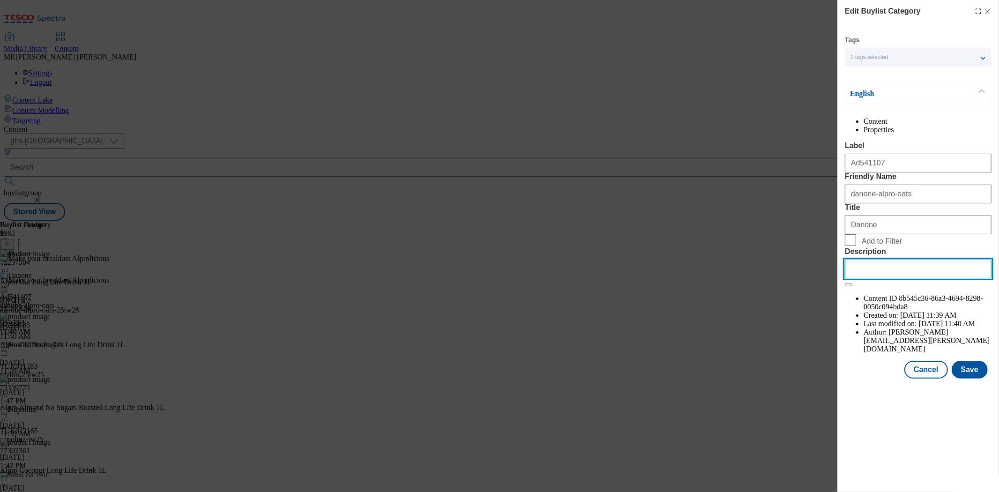
click at [901, 278] on input "Description" at bounding box center [918, 268] width 147 height 19
paste input "Alpro Oat Original Long Life Dairy Free Drink 1L"
type input "Alpro Oat Original Long Life Dairy Free Drink 1L"
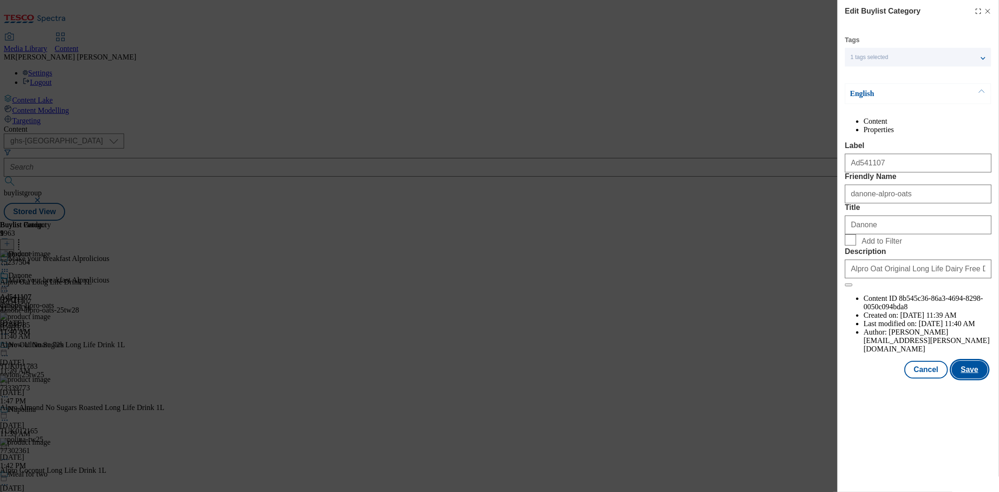
click at [963, 378] on button "Save" at bounding box center [969, 369] width 36 height 18
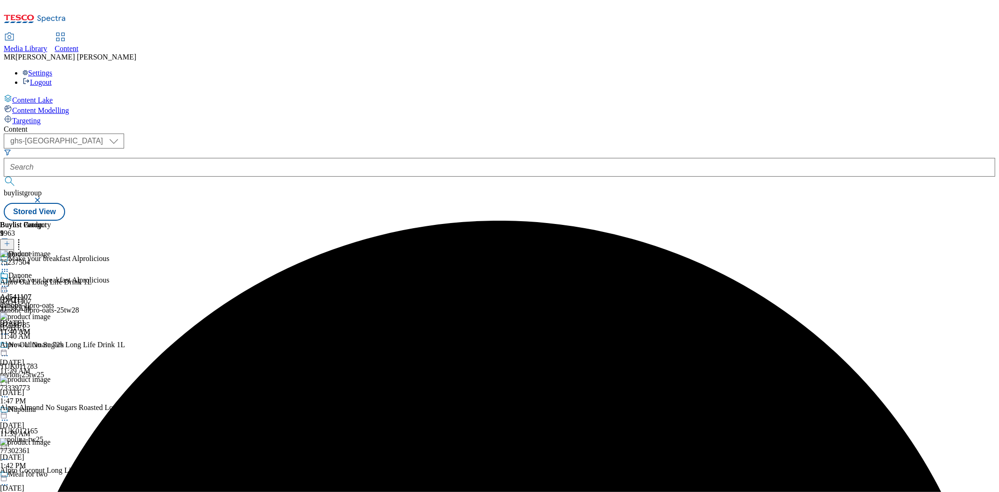
click at [9, 281] on icon at bounding box center [4, 285] width 9 height 9
click at [51, 345] on span "Preview" at bounding box center [40, 348] width 22 height 7
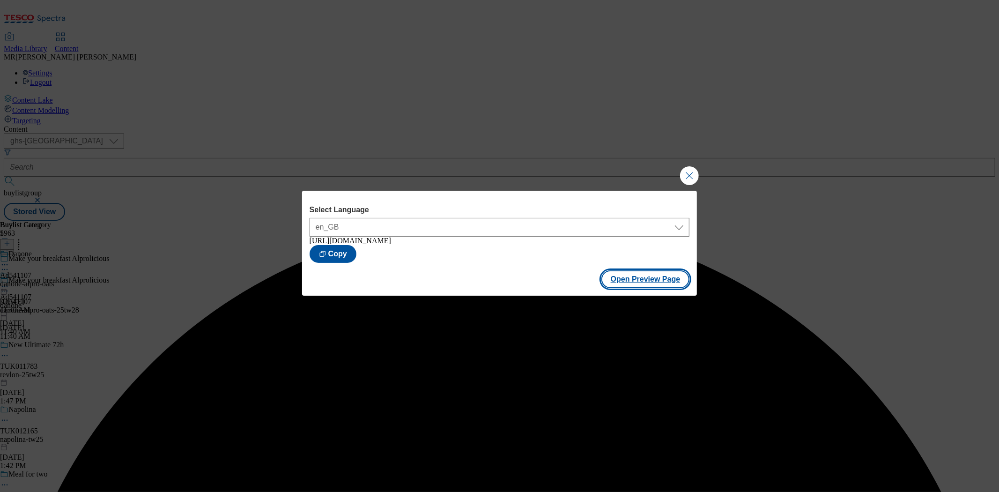
click at [635, 278] on button "Open Preview Page" at bounding box center [645, 279] width 88 height 18
click at [683, 168] on button "Close Modal" at bounding box center [689, 175] width 19 height 19
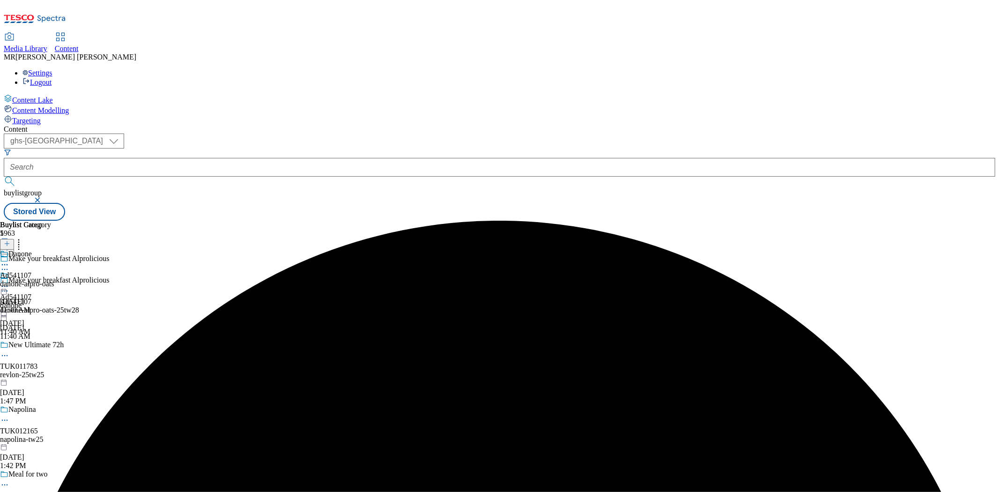
drag, startPoint x: 432, startPoint y: 144, endPoint x: 432, endPoint y: 150, distance: 6.1
click at [9, 281] on icon at bounding box center [4, 285] width 9 height 9
click at [53, 375] on button "Publish" at bounding box center [36, 380] width 35 height 11
